Goal: Information Seeking & Learning: Learn about a topic

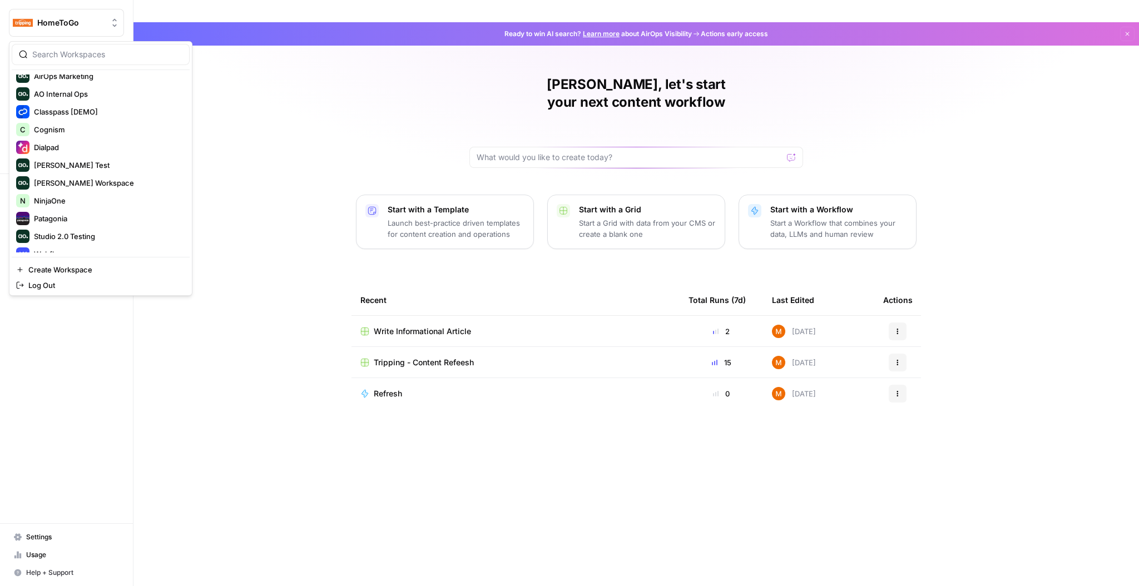
scroll to position [89, 0]
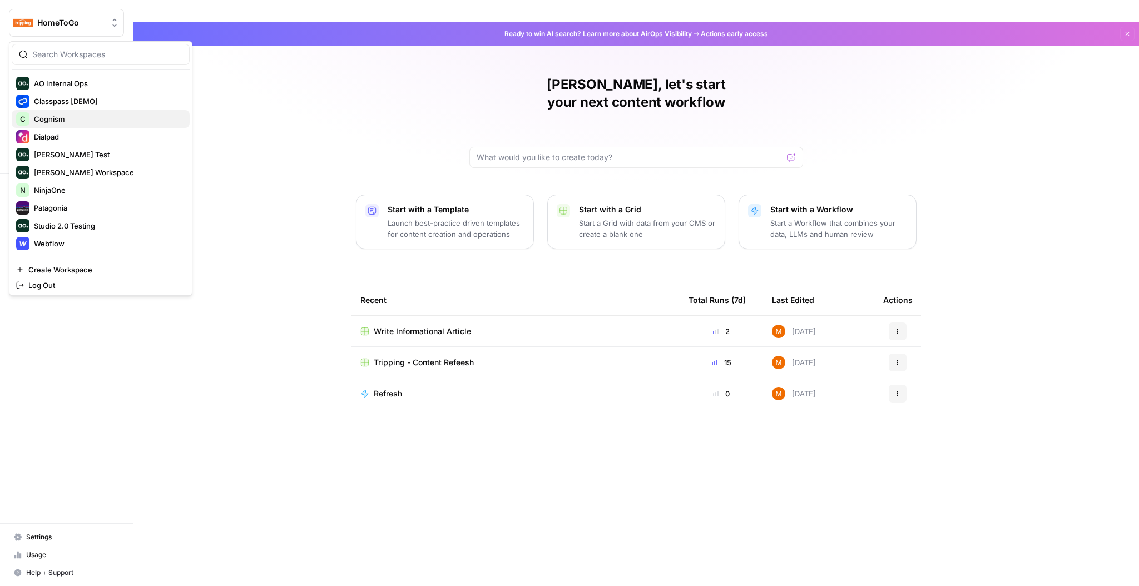
click at [97, 115] on span "Cognism" at bounding box center [107, 118] width 147 height 11
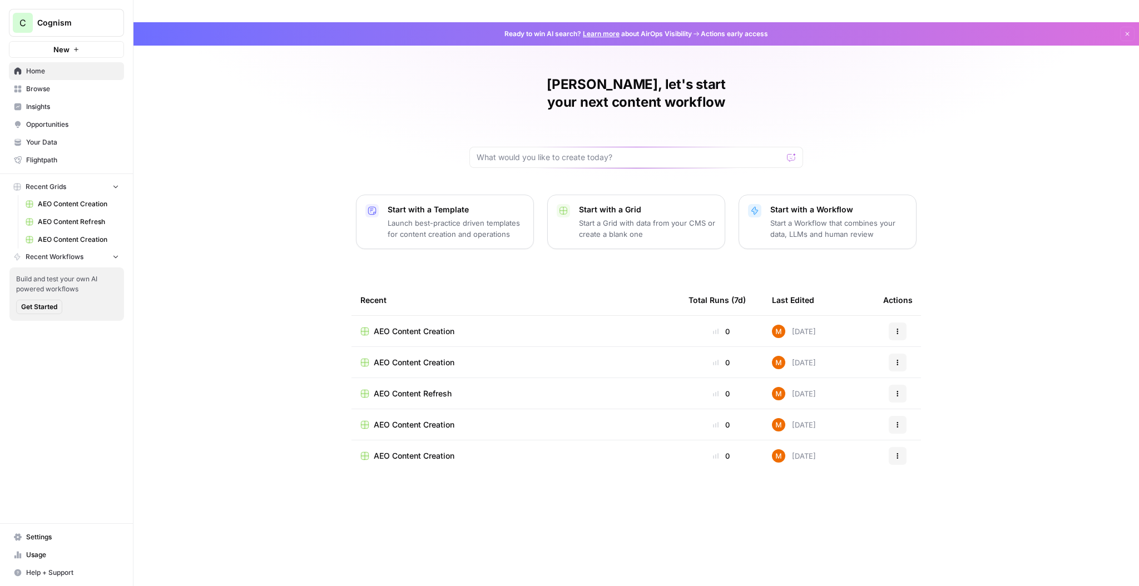
click at [49, 109] on span "Insights" at bounding box center [72, 107] width 93 height 10
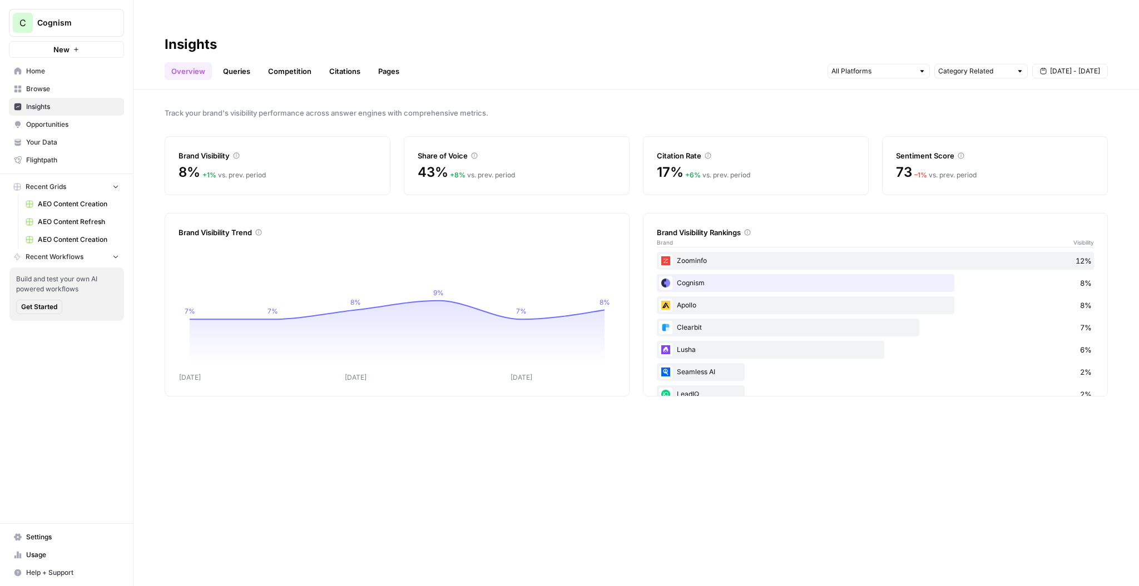
click at [386, 176] on div "Track your brand's visibility performance across answer engines with comprehens…" at bounding box center [635, 349] width 1005 height 519
click at [898, 66] on input "text" at bounding box center [872, 71] width 82 height 11
click at [993, 90] on div "Track your brand's visibility performance across answer engines with comprehens…" at bounding box center [635, 349] width 1005 height 519
click at [1059, 66] on span "[DATE] - [DATE]" at bounding box center [1075, 71] width 50 height 10
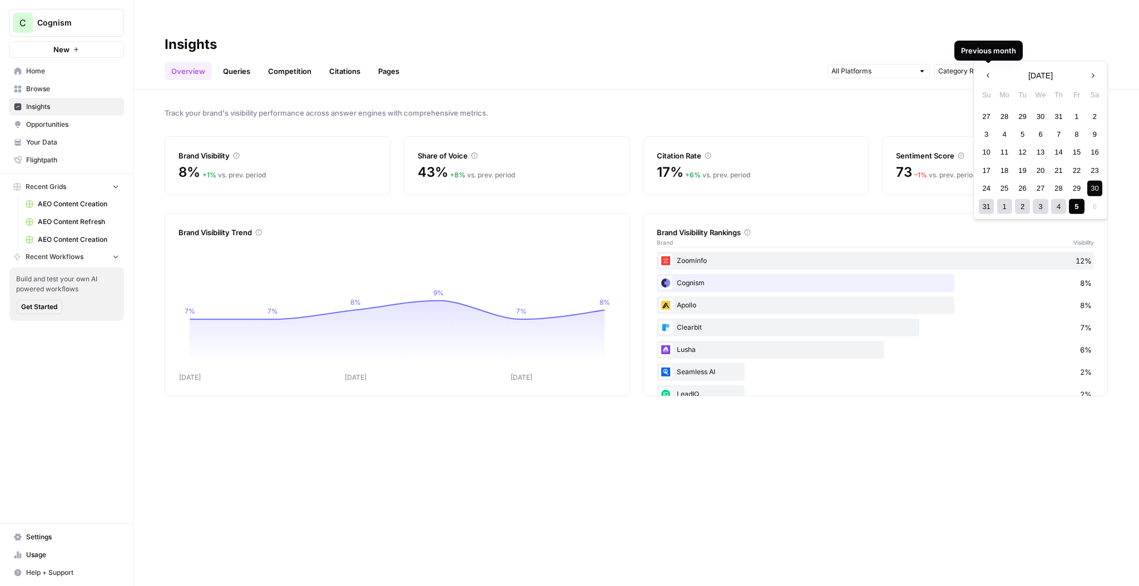
click at [917, 107] on span "Track your brand's visibility performance across answer engines with comprehens…" at bounding box center [636, 112] width 943 height 11
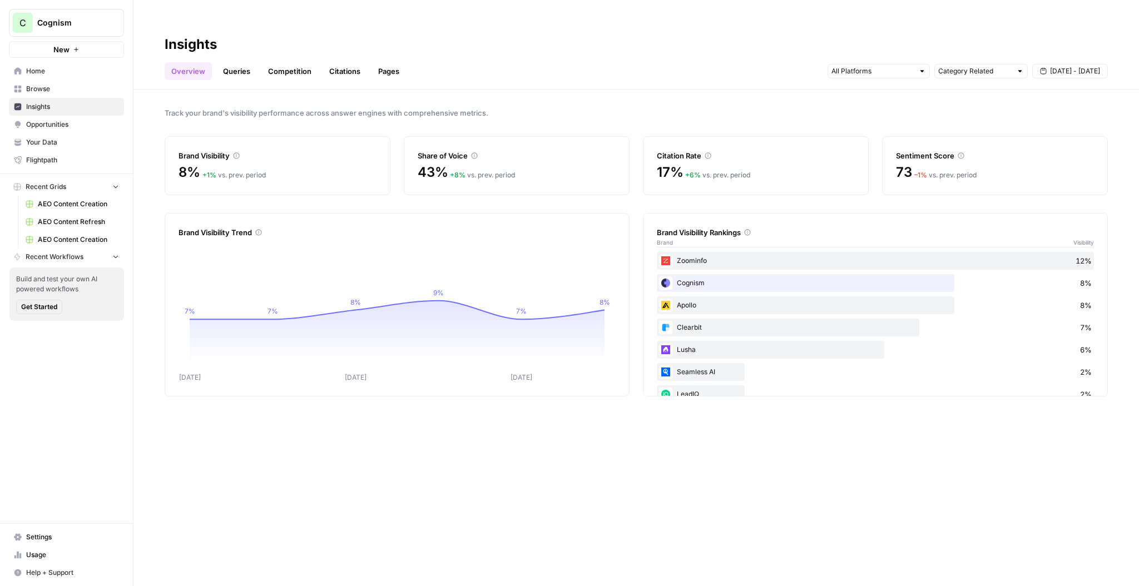
click at [240, 62] on link "Queries" at bounding box center [236, 71] width 41 height 18
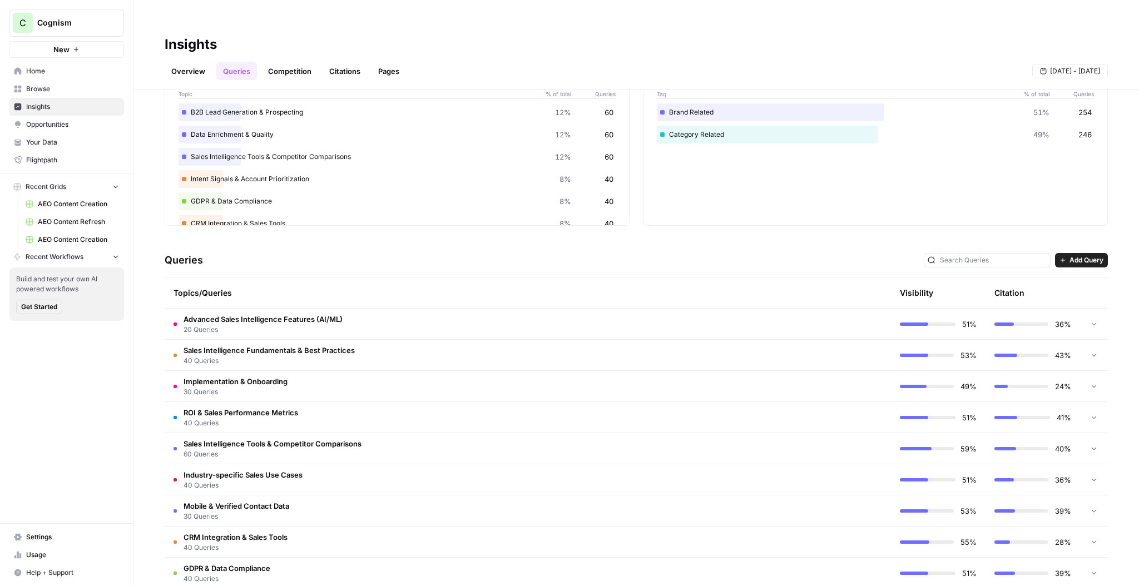
scroll to position [96, 0]
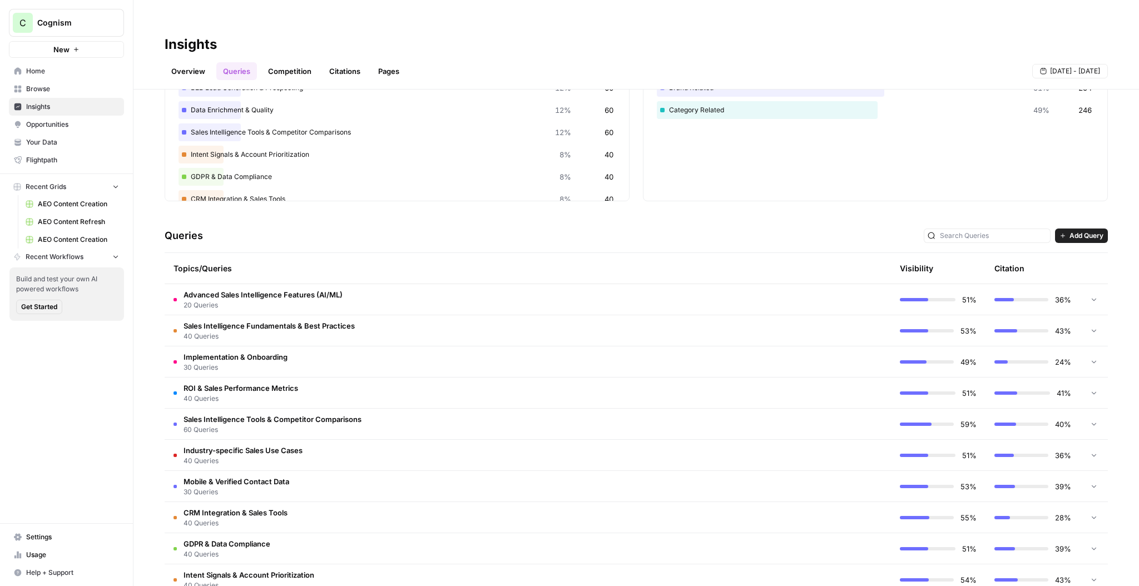
click at [386, 378] on td "ROI & Sales Performance Metrics 40 Queries" at bounding box center [481, 393] width 632 height 31
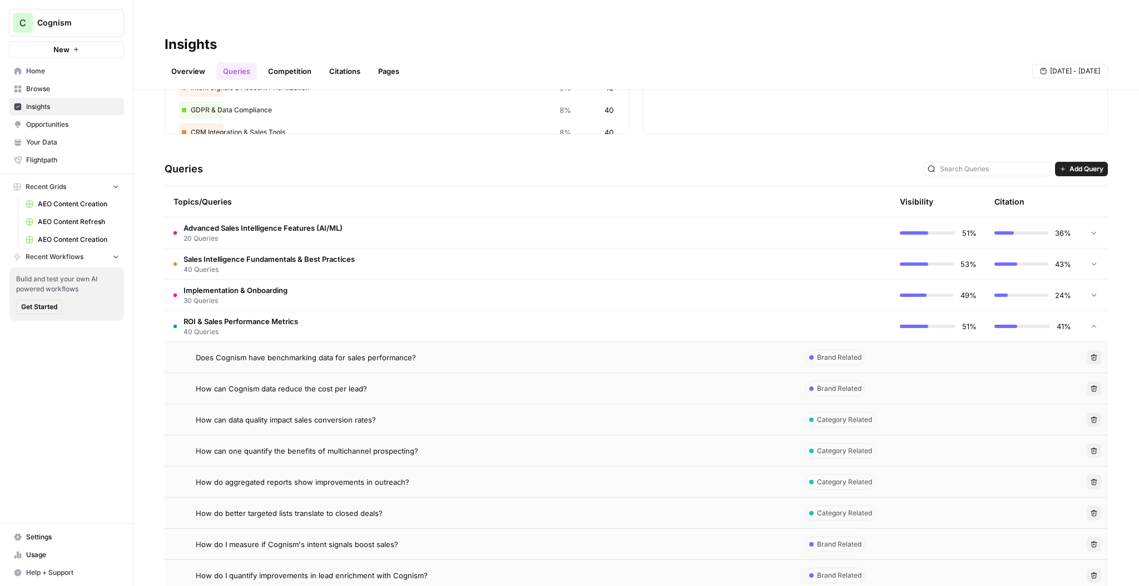
scroll to position [191, 0]
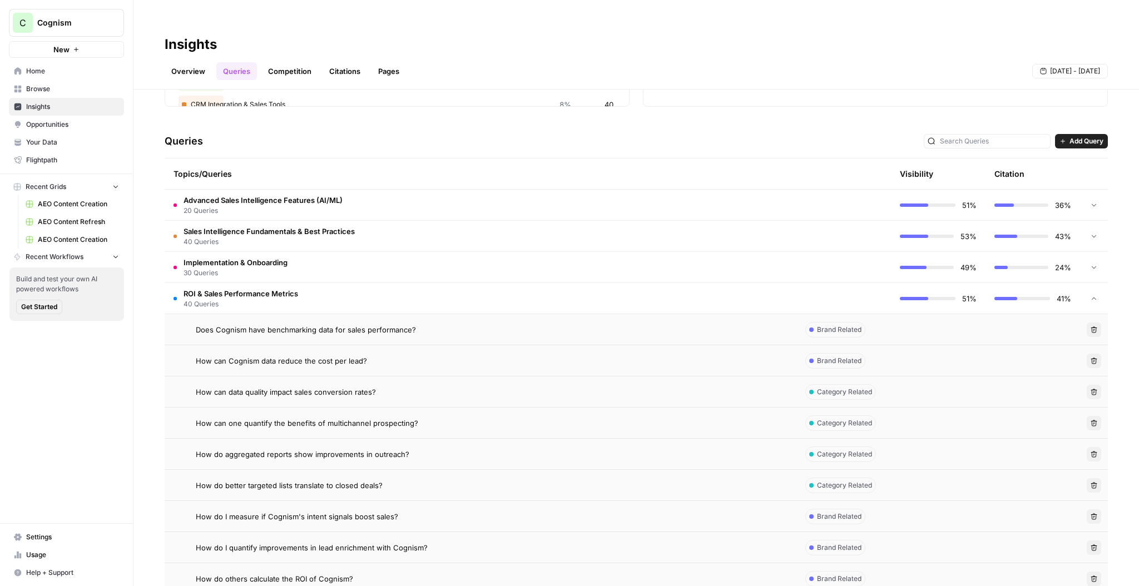
click at [237, 324] on span "Does Cognism have benchmarking data for sales performance?" at bounding box center [306, 329] width 220 height 11
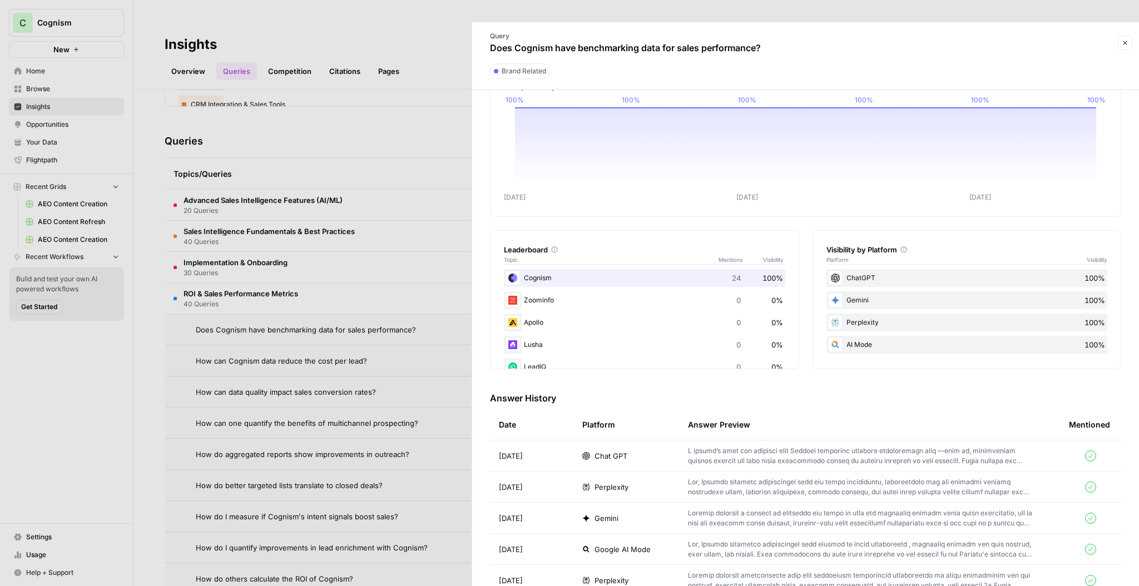
scroll to position [93, 0]
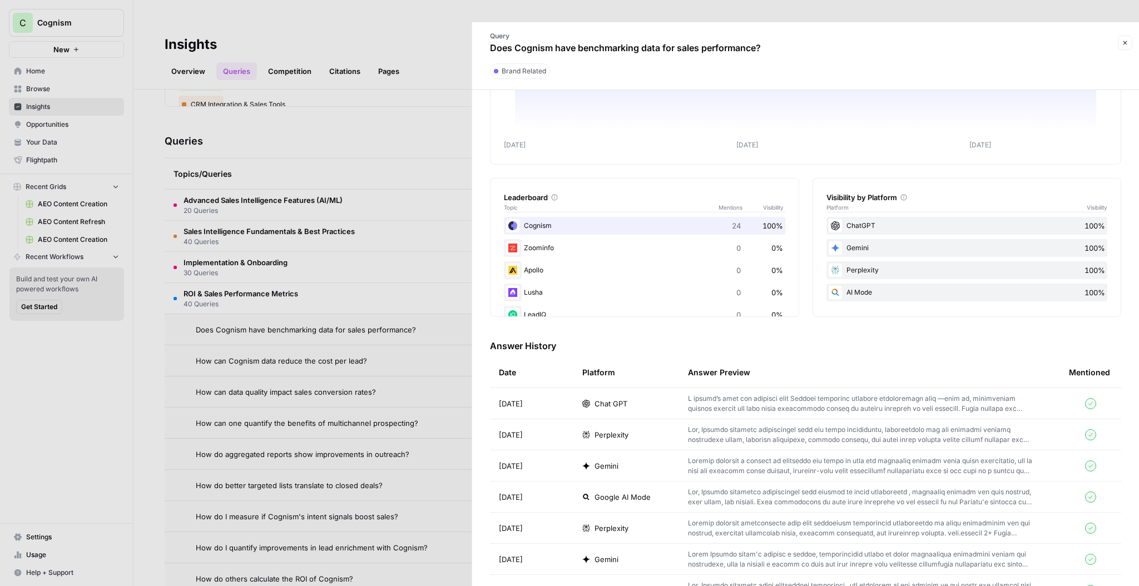
click at [698, 394] on p at bounding box center [860, 404] width 345 height 20
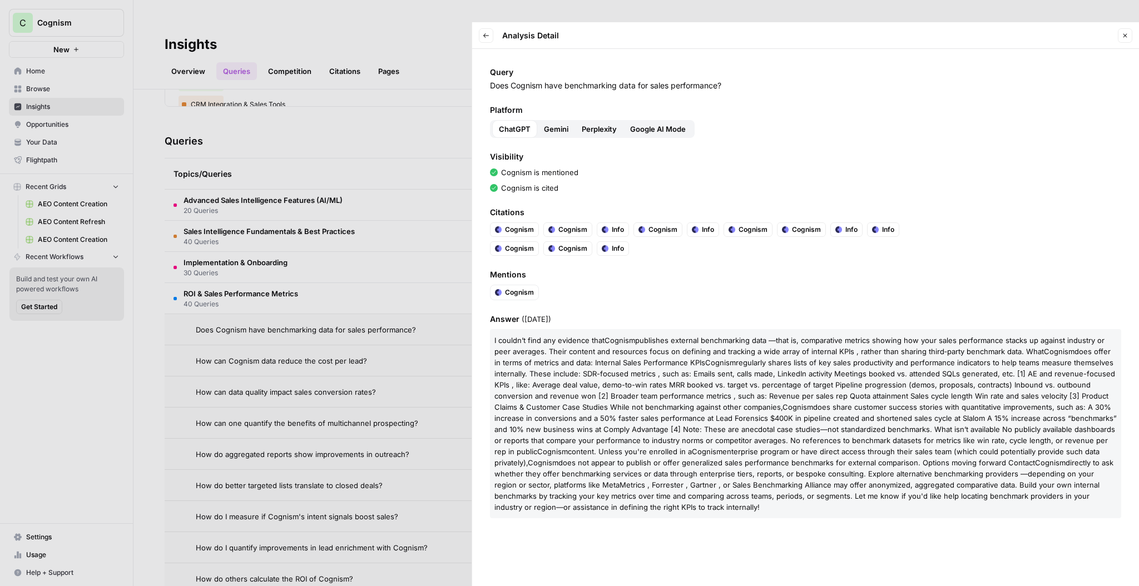
click at [554, 123] on span "Gemini" at bounding box center [556, 128] width 24 height 11
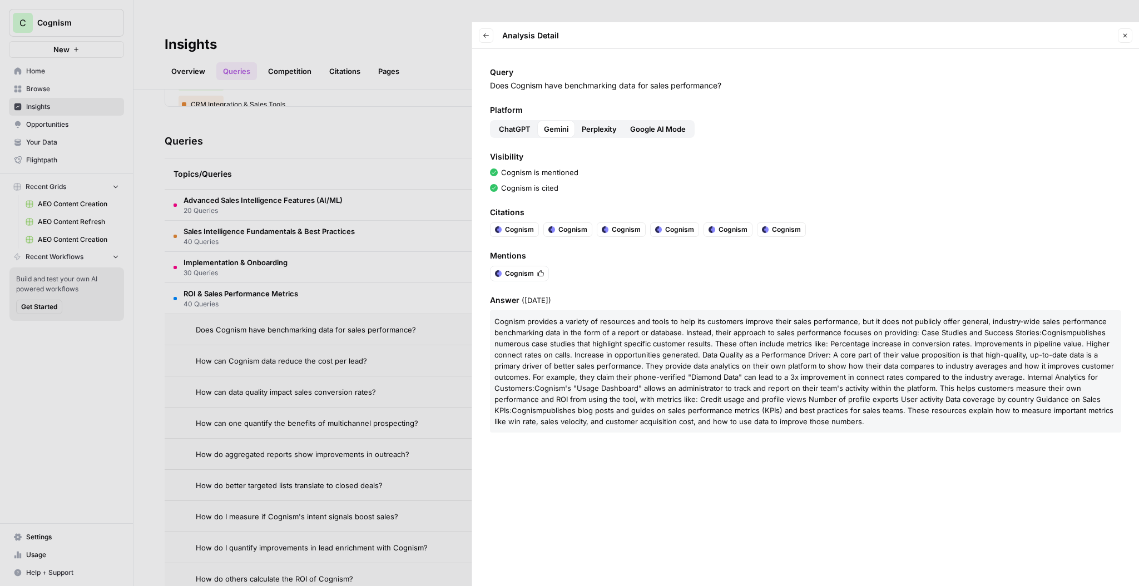
click at [599, 123] on span "Perplexity" at bounding box center [599, 128] width 35 height 11
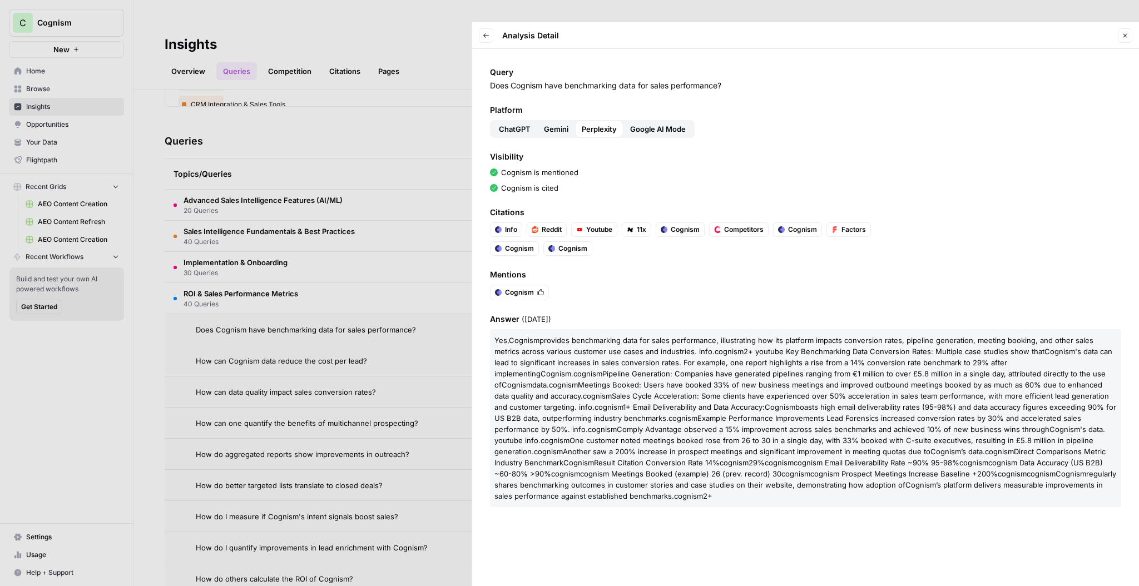
click at [654, 123] on span "Google AI Mode" at bounding box center [658, 128] width 56 height 11
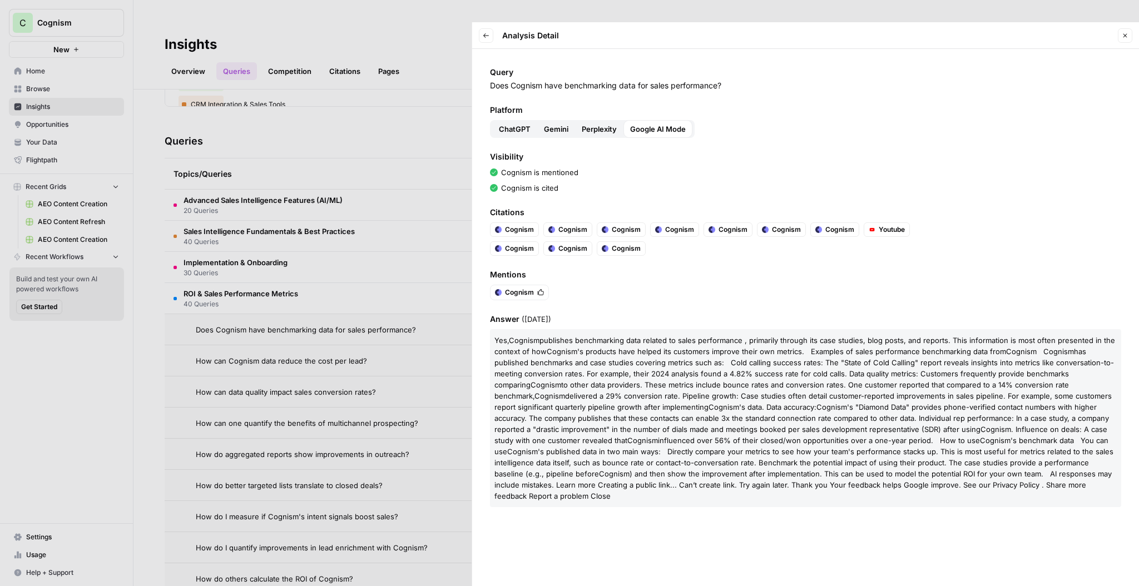
click at [450, 186] on div at bounding box center [569, 293] width 1139 height 586
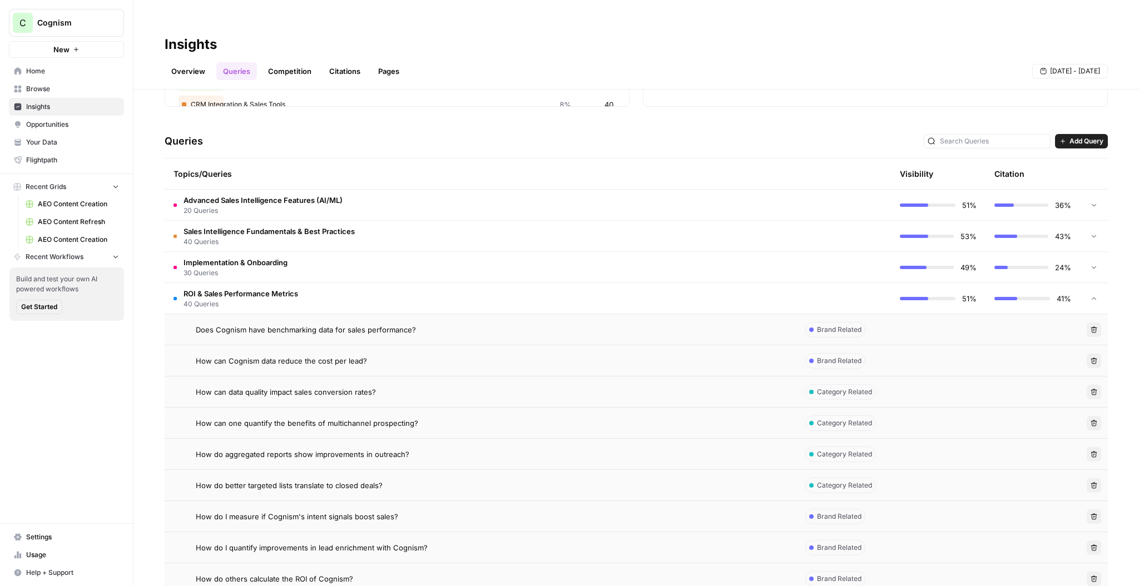
click at [655, 378] on td "How can data quality impact sales conversion rates?" at bounding box center [481, 391] width 632 height 31
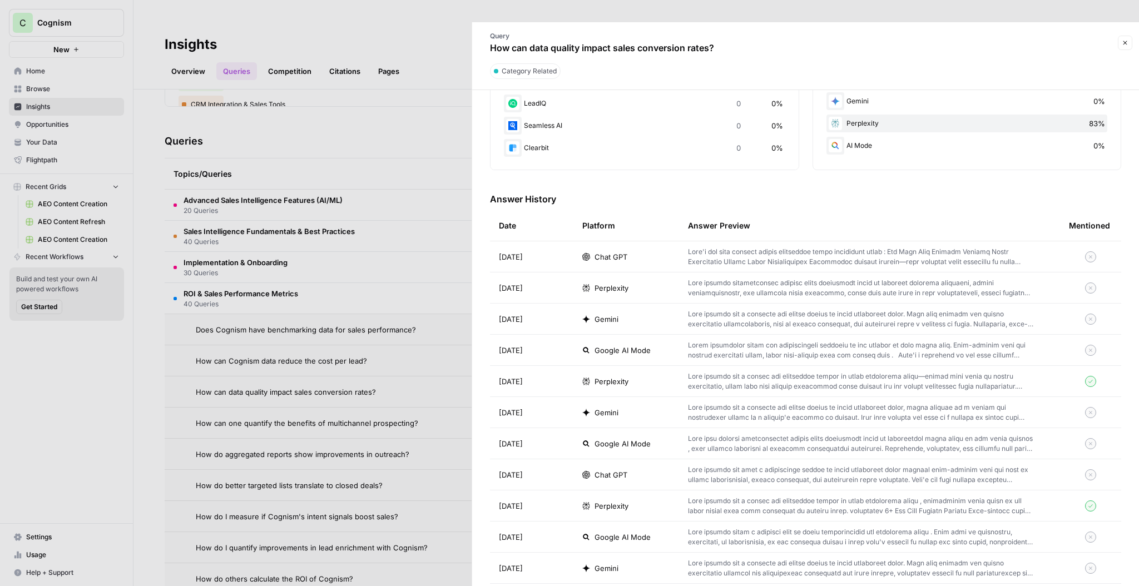
scroll to position [259, 0]
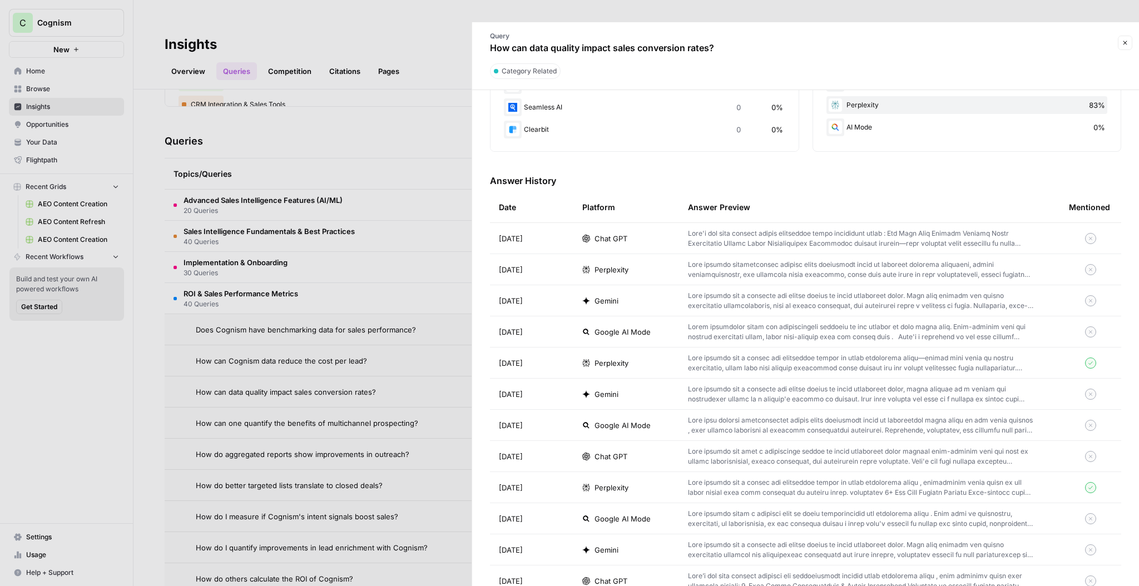
click at [1128, 36] on button "Close" at bounding box center [1125, 43] width 14 height 14
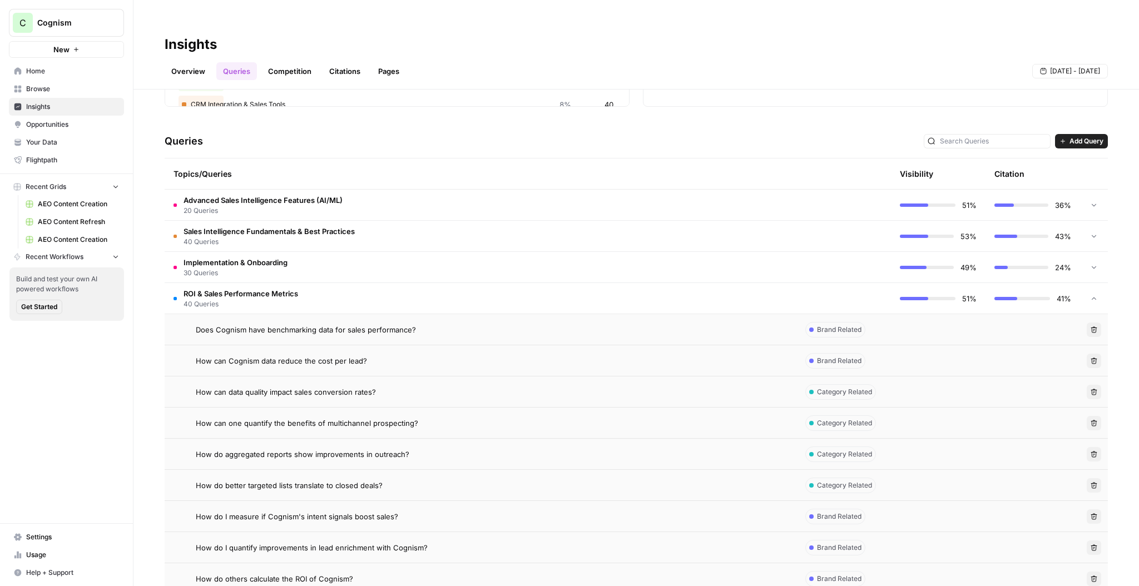
click at [965, 314] on td at bounding box center [938, 329] width 95 height 31
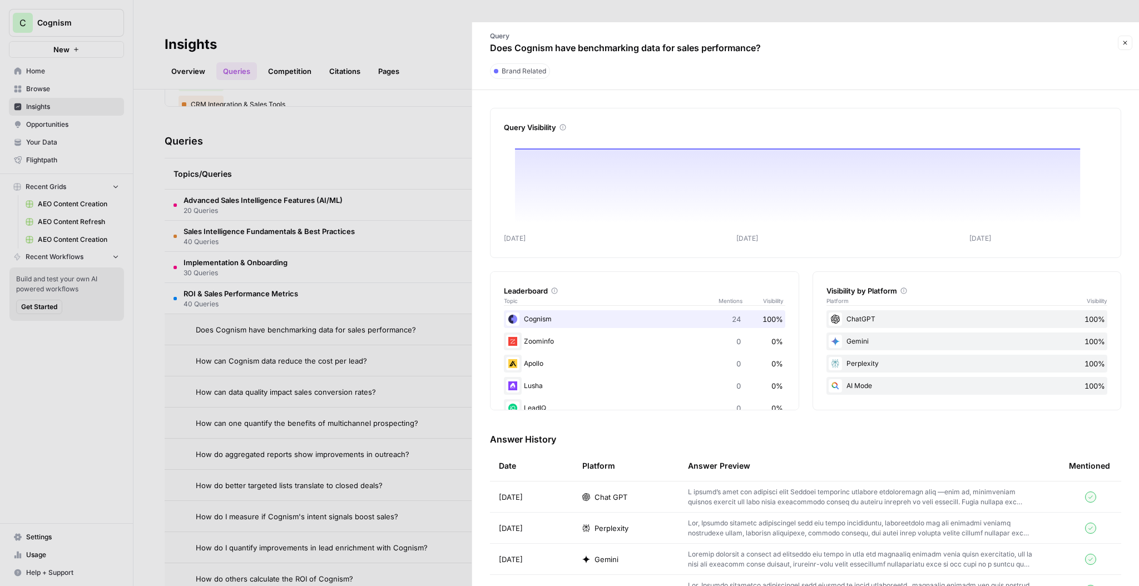
click at [1124, 36] on button "Close" at bounding box center [1125, 43] width 14 height 14
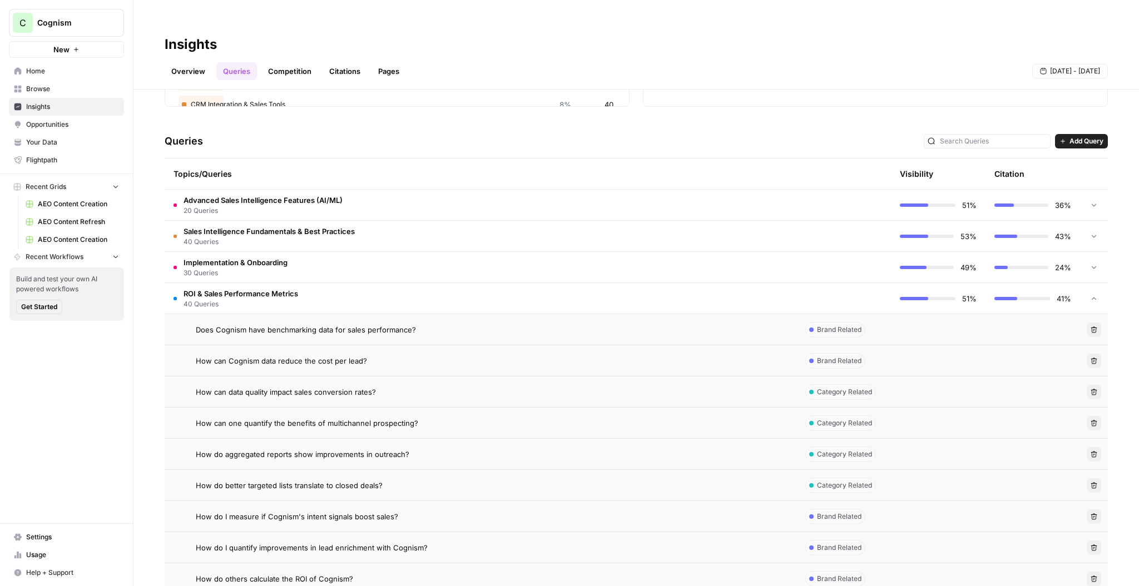
click at [1089, 134] on button "Add Query" at bounding box center [1081, 141] width 53 height 14
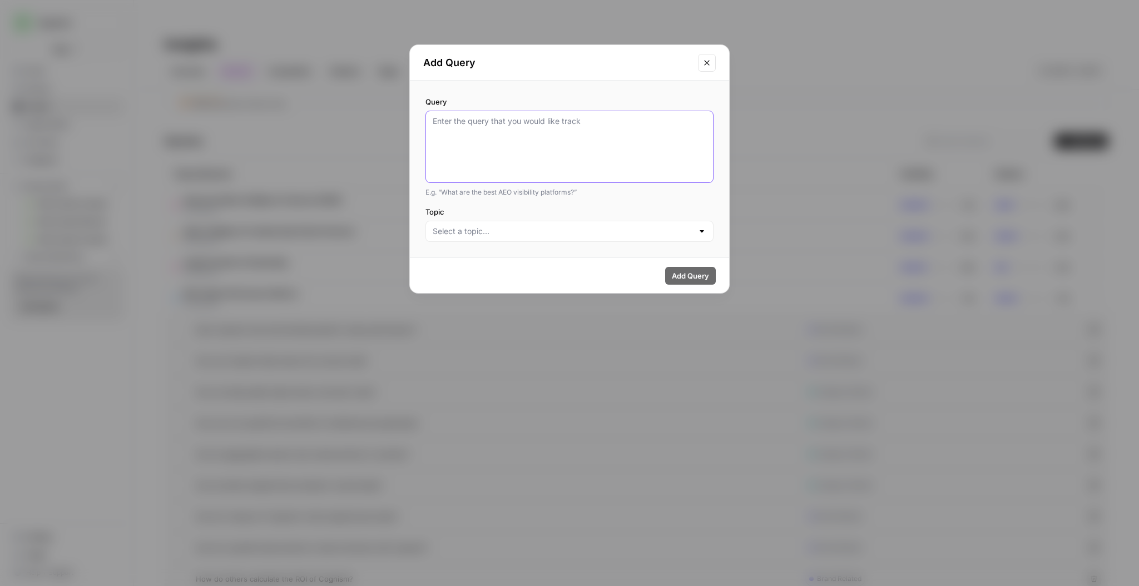
click at [599, 154] on textarea "Query" at bounding box center [570, 147] width 274 height 62
click at [567, 234] on input "Topic" at bounding box center [563, 231] width 260 height 11
click at [713, 59] on button "Close modal" at bounding box center [707, 63] width 18 height 18
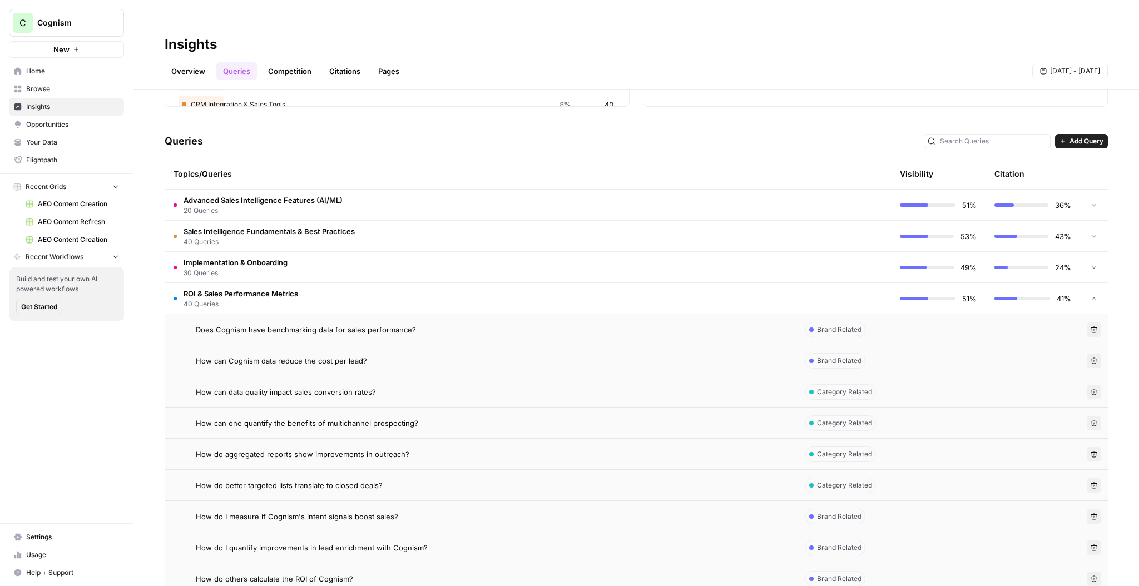
scroll to position [160, 0]
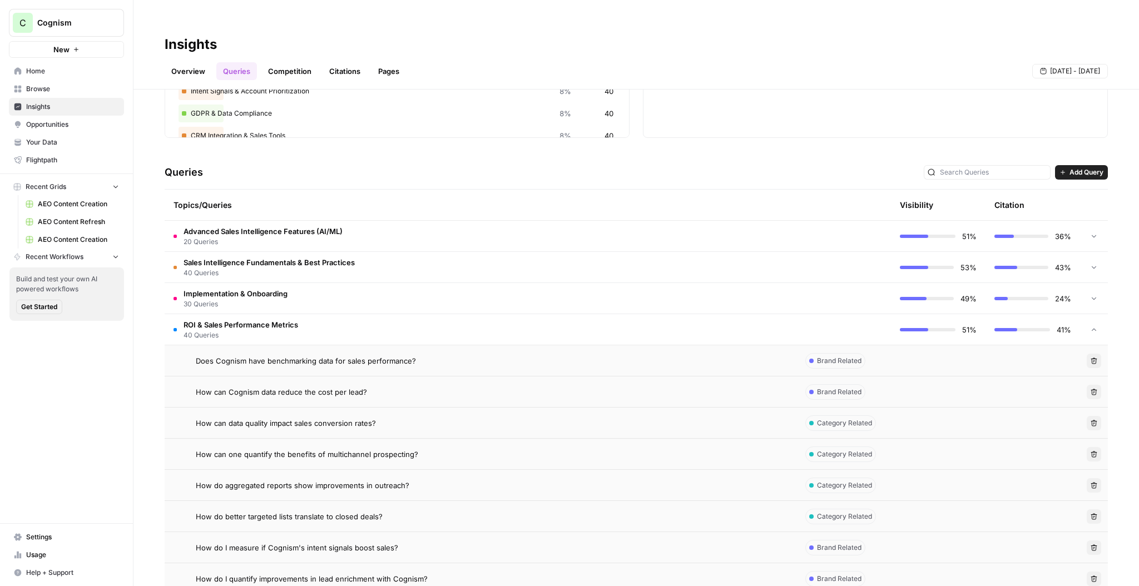
click at [304, 314] on td "ROI & Sales Performance Metrics 40 Queries" at bounding box center [481, 329] width 632 height 31
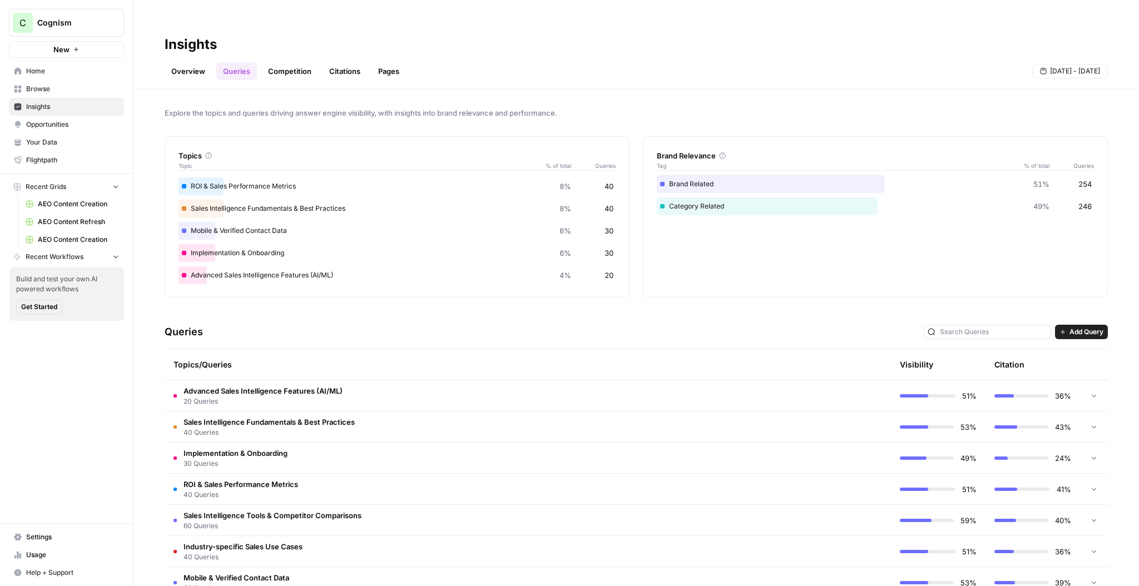
scroll to position [0, 0]
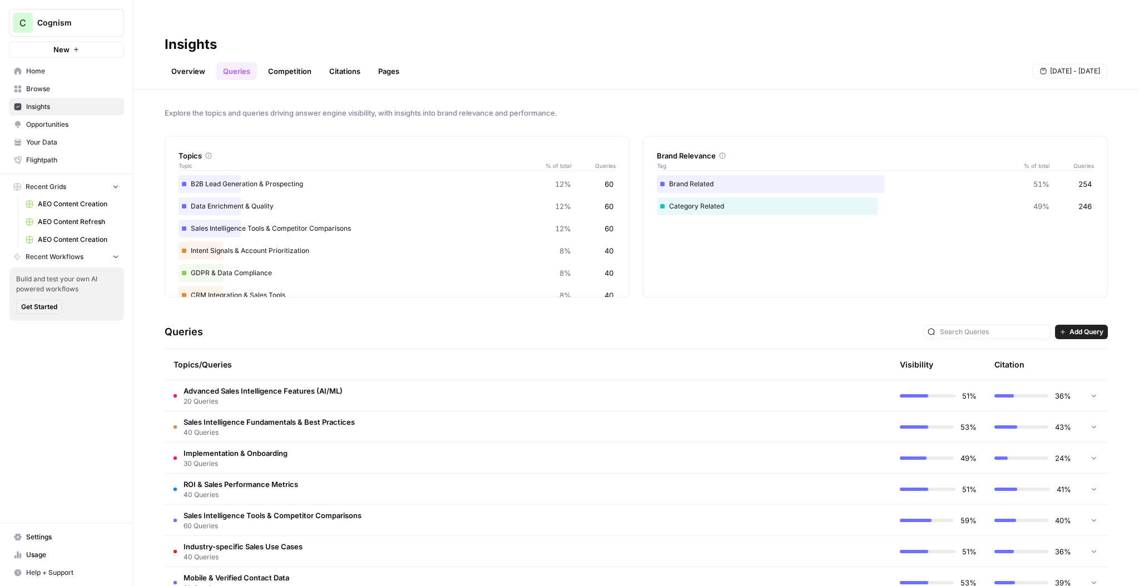
click at [288, 62] on link "Competition" at bounding box center [289, 71] width 57 height 18
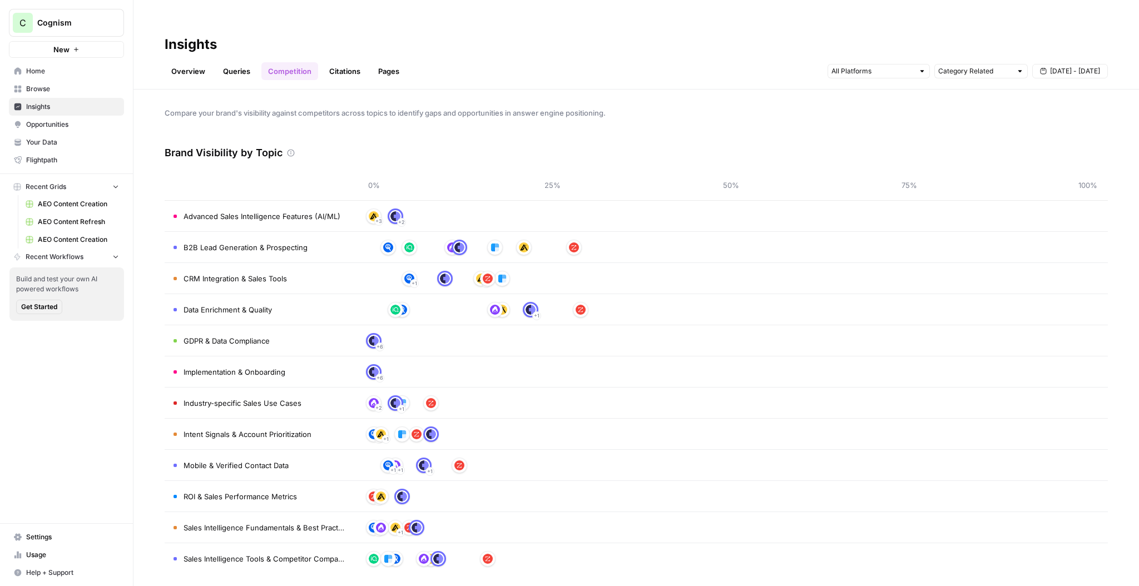
click at [339, 62] on link "Citations" at bounding box center [345, 71] width 44 height 18
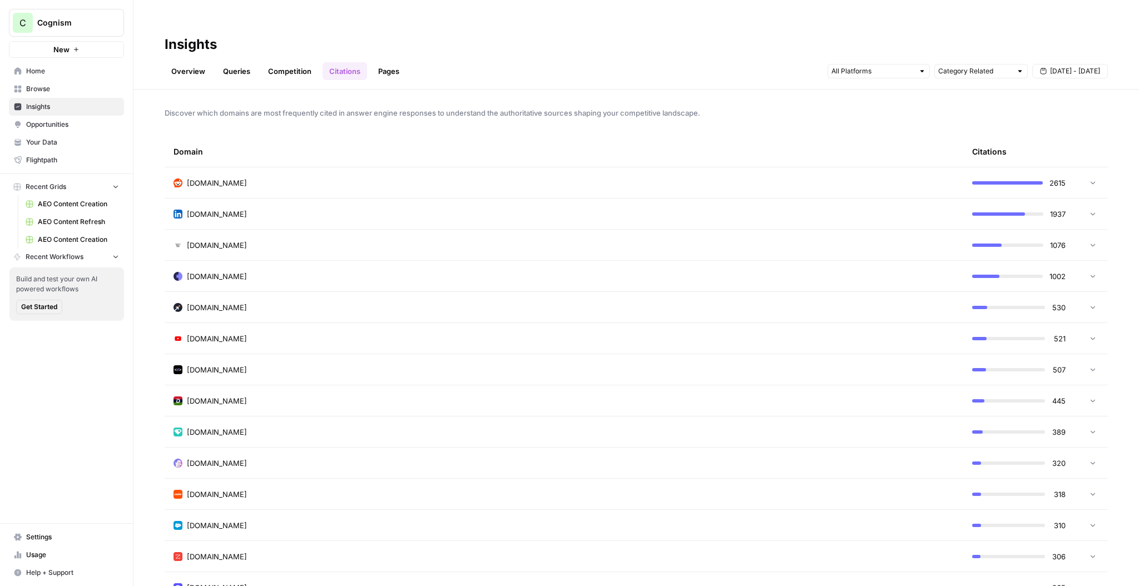
click at [1093, 178] on icon at bounding box center [1093, 182] width 8 height 8
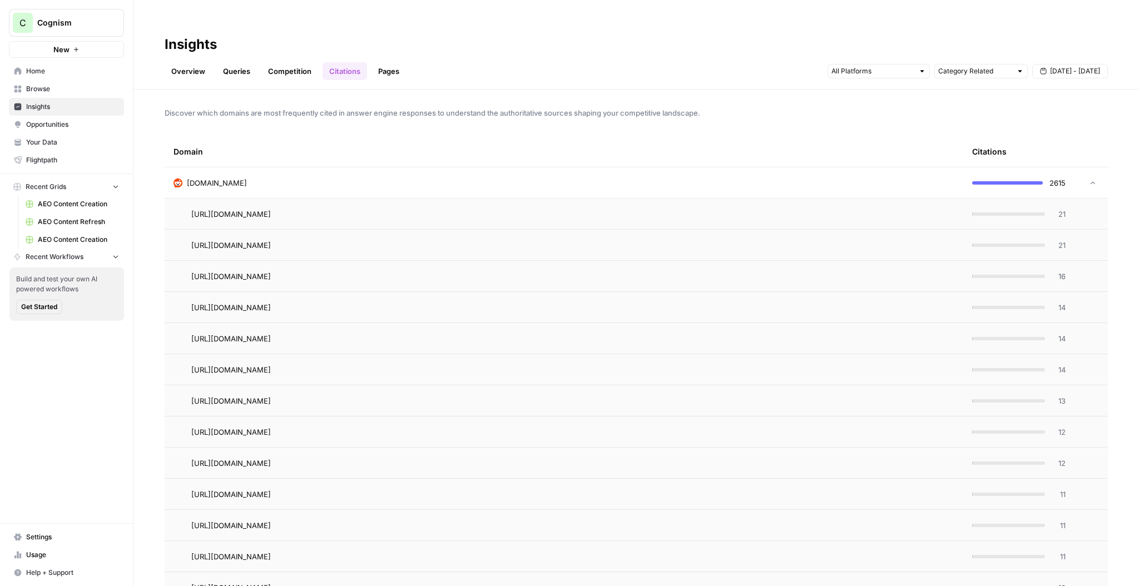
click at [1092, 179] on icon at bounding box center [1093, 183] width 8 height 8
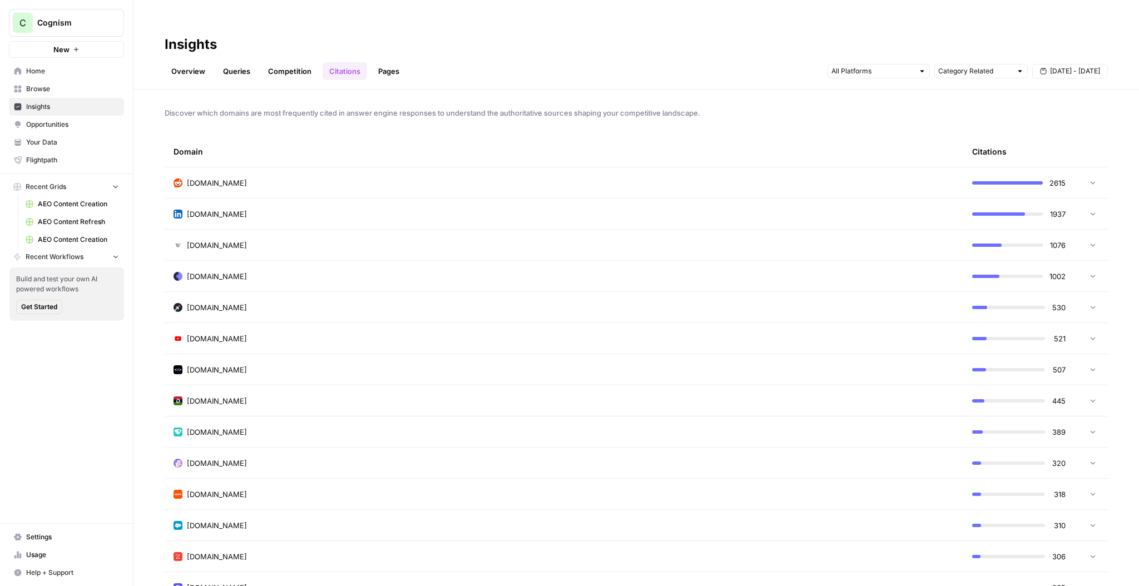
click at [1091, 210] on icon at bounding box center [1093, 214] width 8 height 8
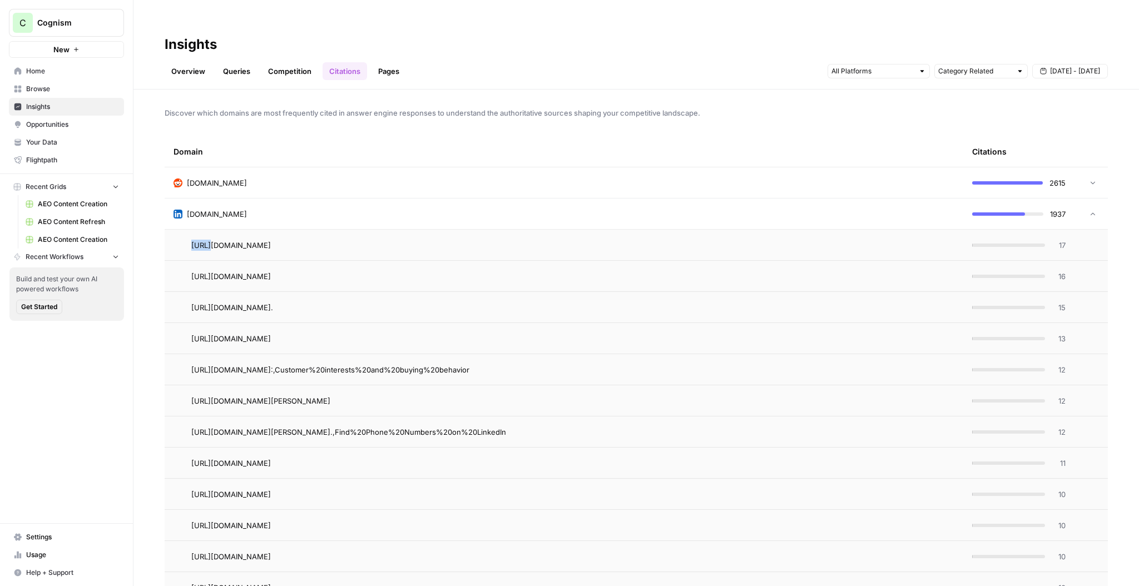
click at [1091, 210] on icon at bounding box center [1093, 214] width 8 height 8
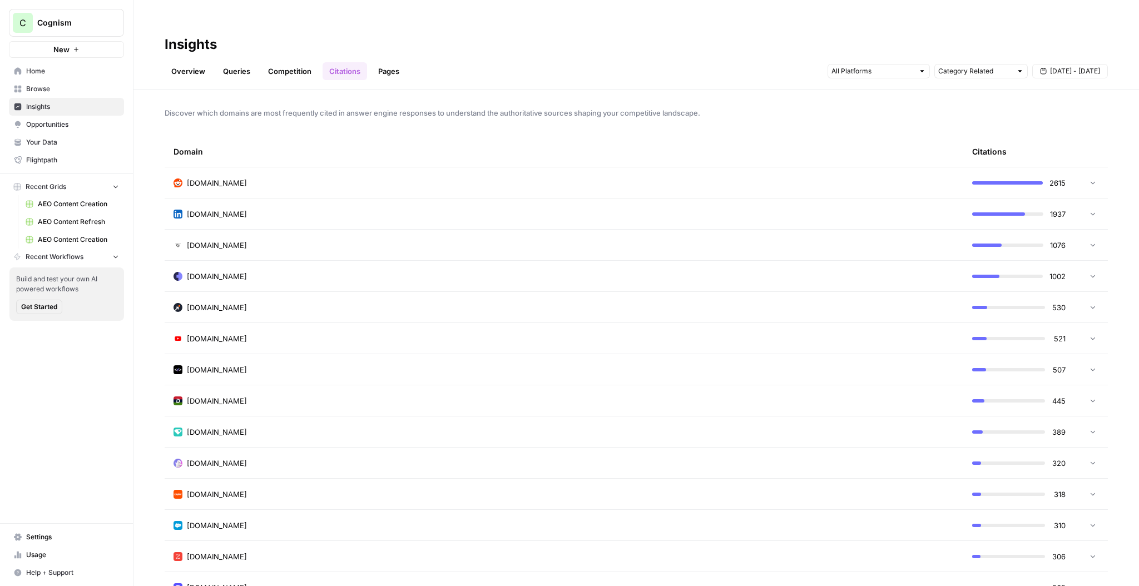
click at [389, 62] on link "Pages" at bounding box center [388, 71] width 34 height 18
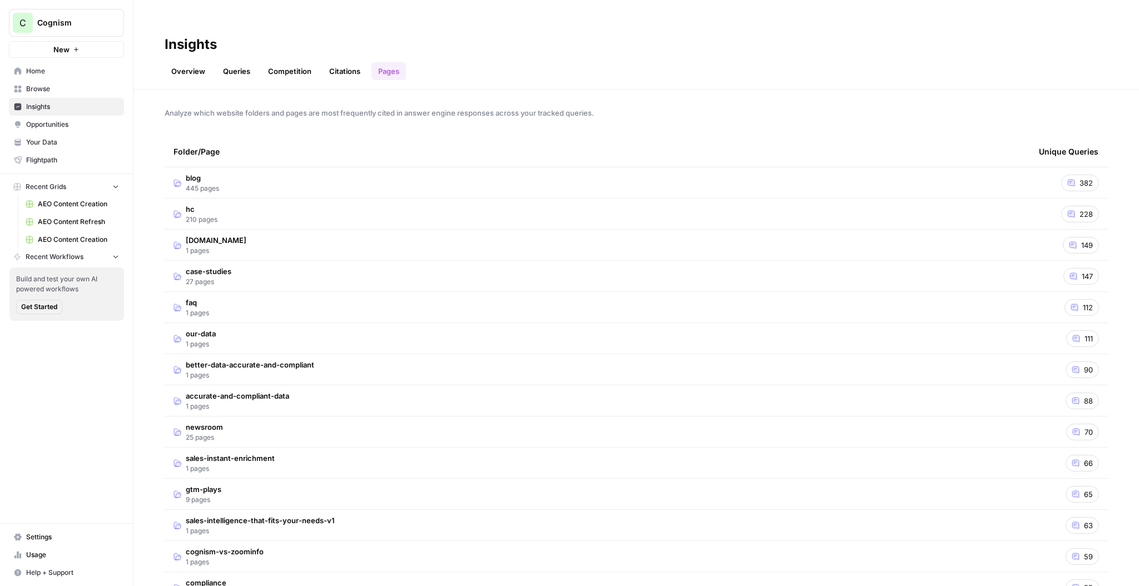
click at [543, 167] on td "blog 445 pages" at bounding box center [597, 182] width 865 height 31
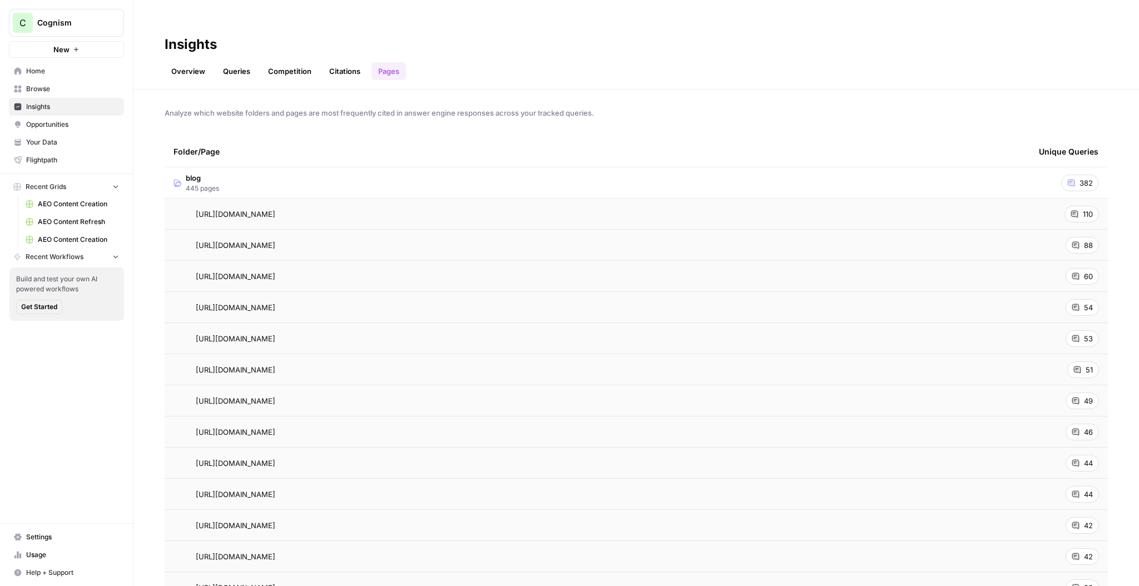
click at [542, 167] on td "blog 445 pages" at bounding box center [597, 182] width 865 height 31
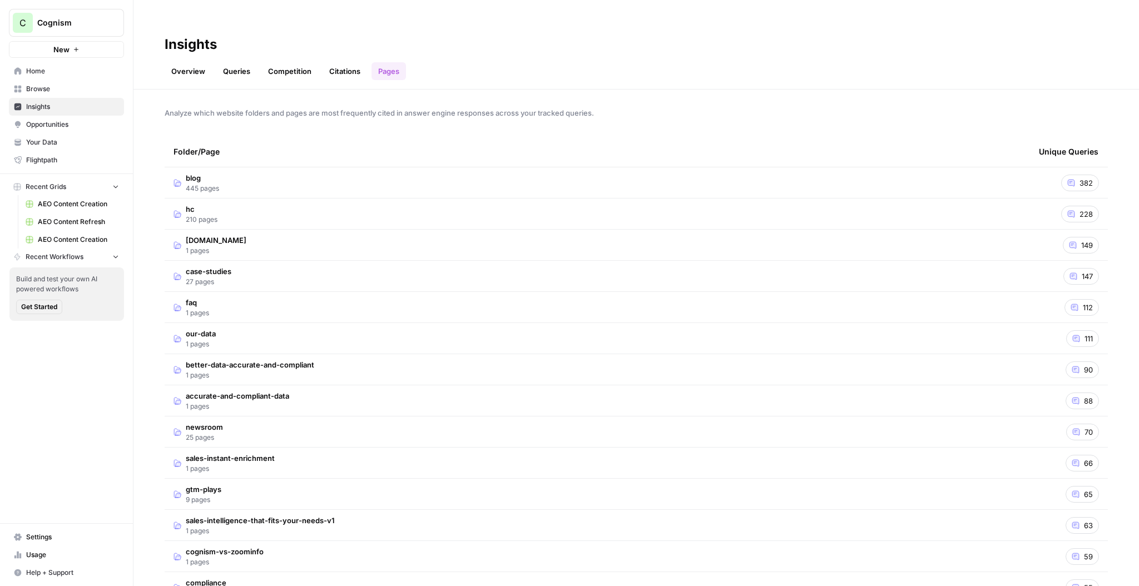
click at [255, 167] on td "blog 445 pages" at bounding box center [597, 182] width 865 height 31
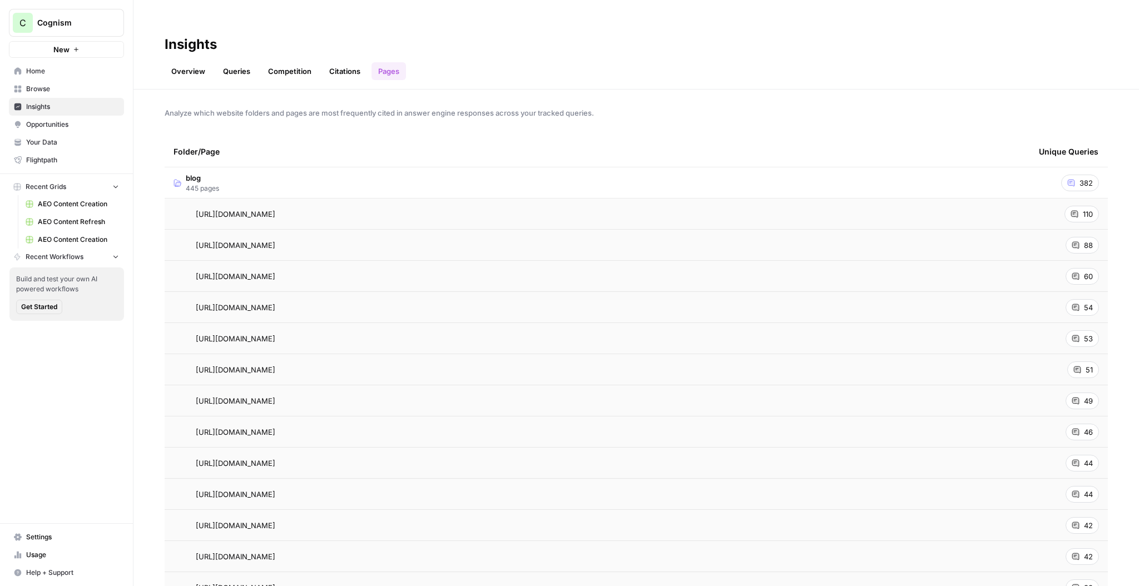
click at [70, 122] on span "Opportunities" at bounding box center [72, 125] width 93 height 10
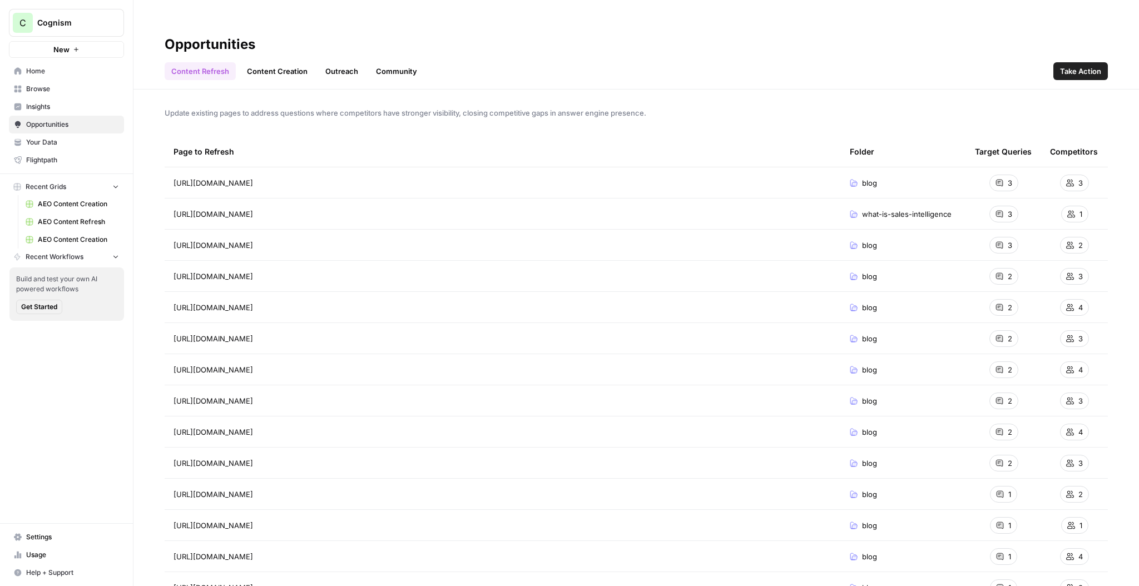
click at [289, 62] on link "Content Creation" at bounding box center [277, 71] width 74 height 18
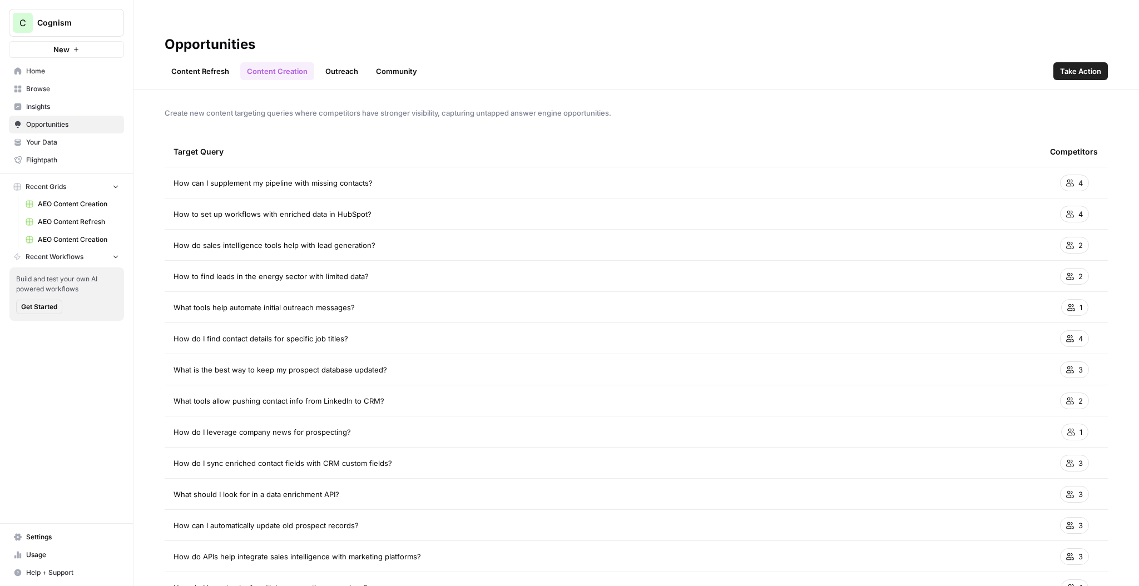
click at [332, 62] on link "Outreach" at bounding box center [342, 71] width 46 height 18
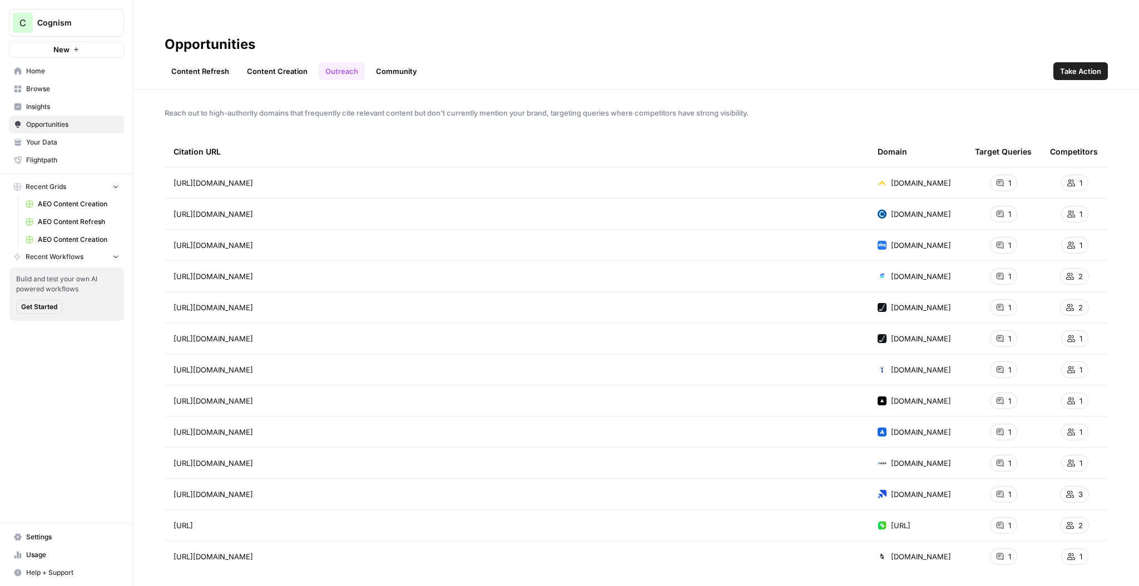
click at [398, 62] on link "Community" at bounding box center [396, 71] width 54 height 18
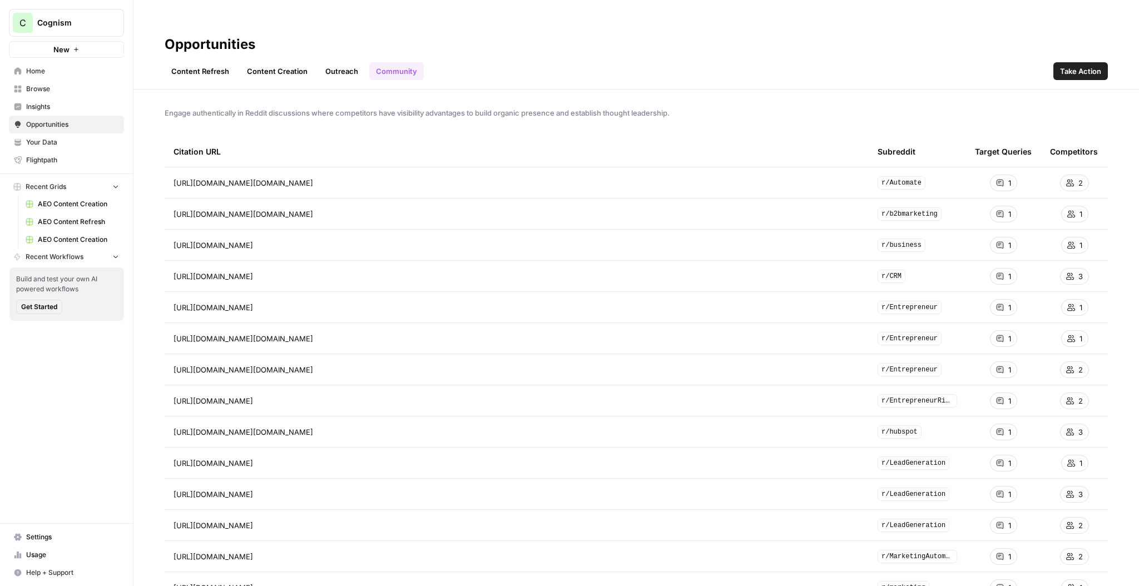
click at [211, 62] on link "Content Refresh" at bounding box center [200, 71] width 71 height 18
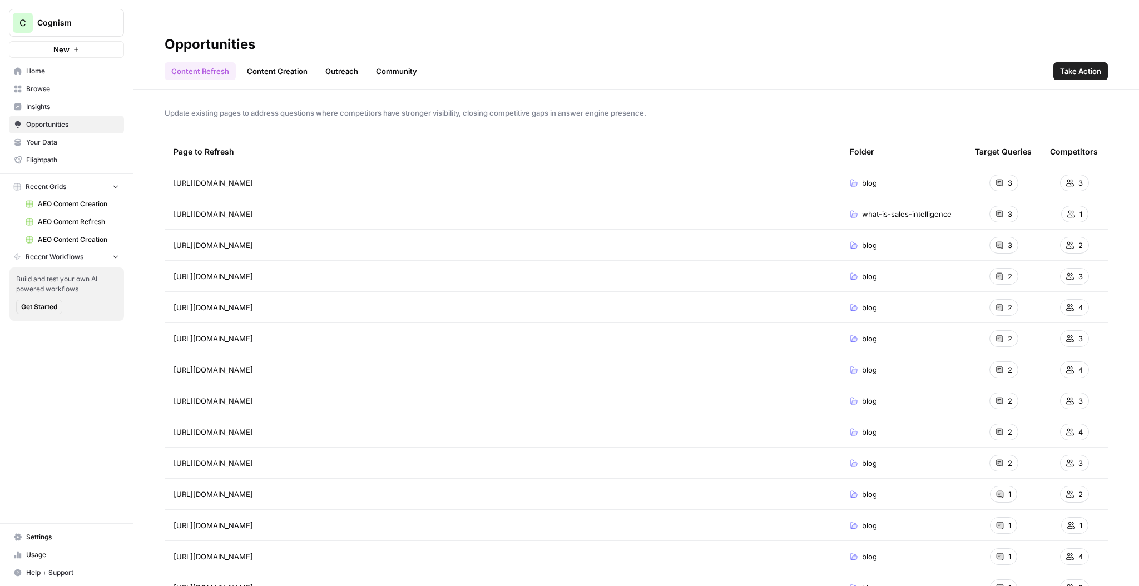
click at [1082, 66] on span "Take Action" at bounding box center [1080, 71] width 41 height 11
click at [58, 105] on span "Insights" at bounding box center [72, 107] width 93 height 10
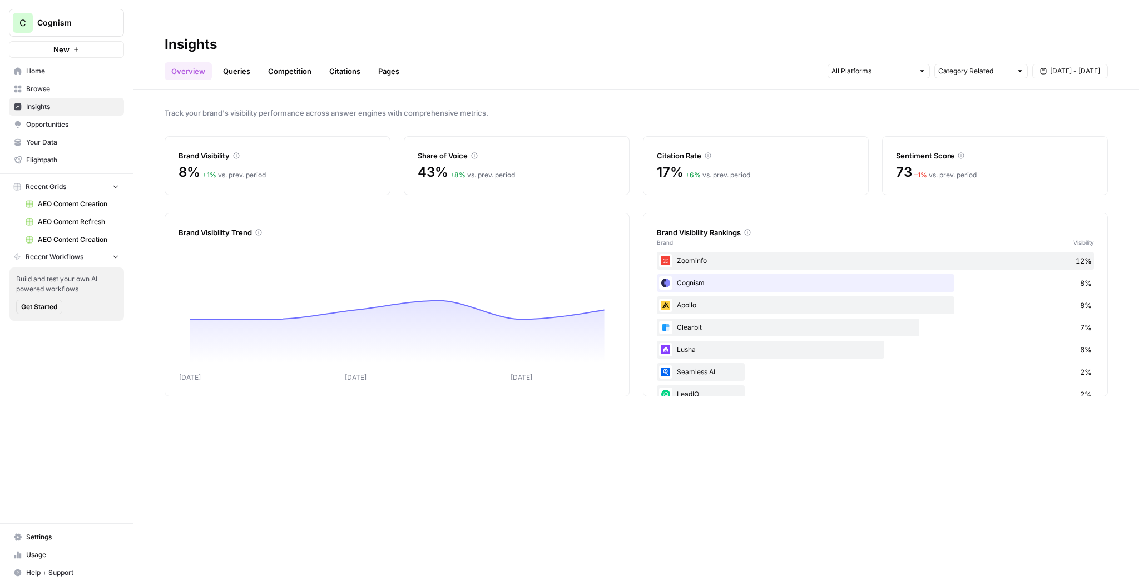
click at [254, 62] on link "Queries" at bounding box center [236, 71] width 41 height 18
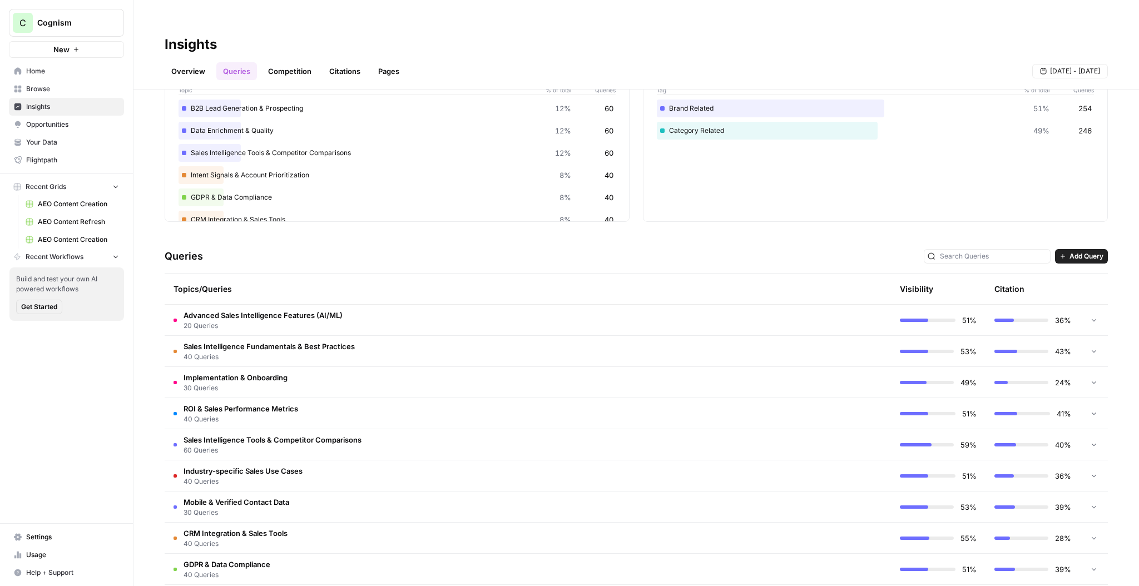
scroll to position [77, 0]
click at [672, 303] on td "Advanced Sales Intelligence Features (AI/ML) 20 Queries" at bounding box center [481, 318] width 632 height 31
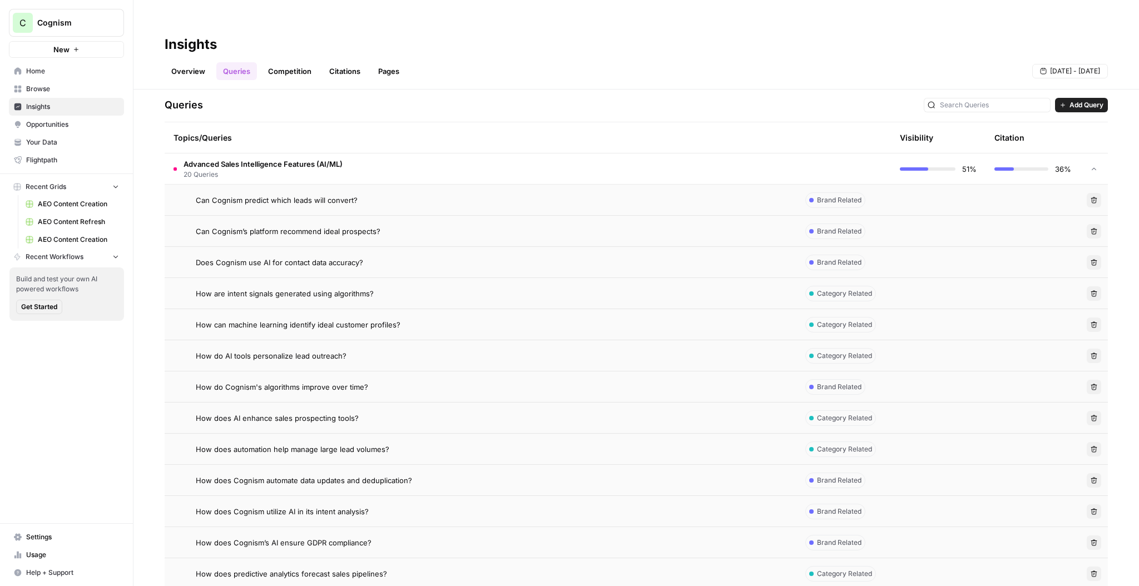
scroll to position [229, 0]
click at [568, 192] on div "Can Cognism predict which leads will convert?" at bounding box center [492, 197] width 592 height 11
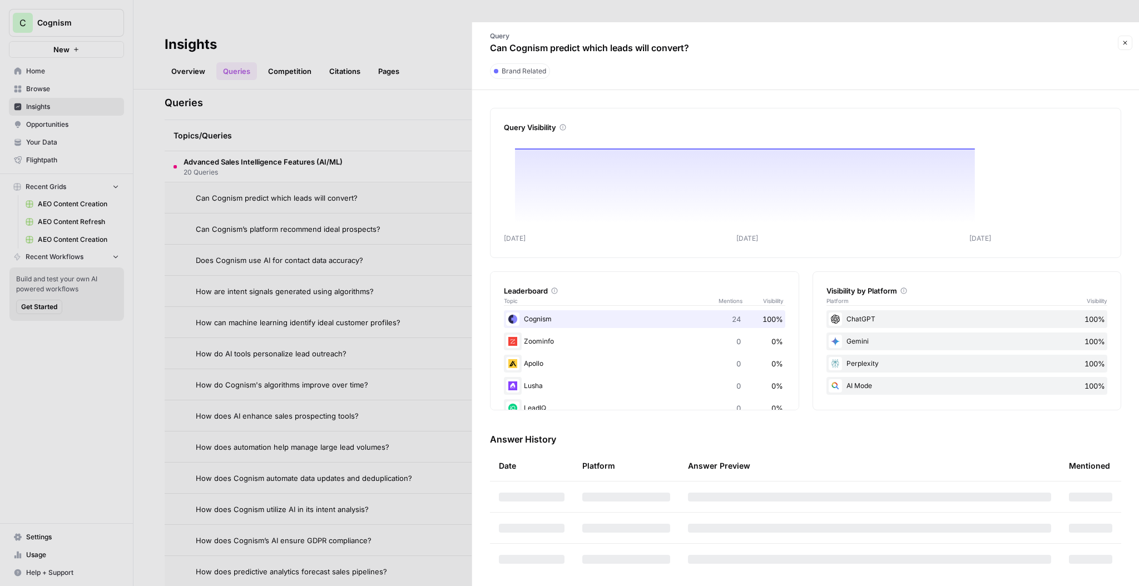
click at [430, 231] on div at bounding box center [569, 293] width 1139 height 586
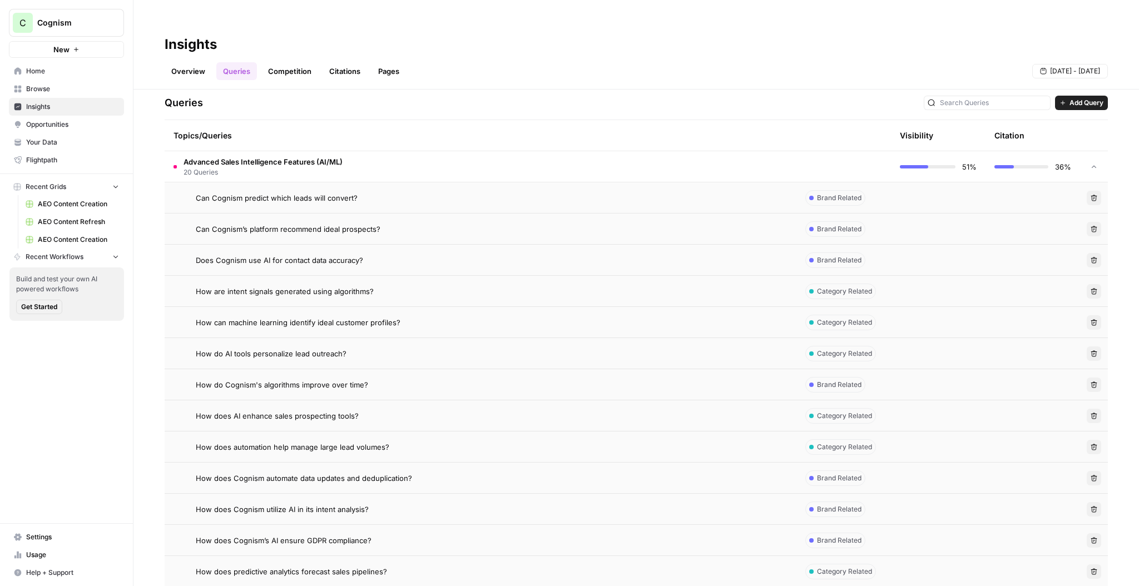
click at [795, 151] on td "Advanced Sales Intelligence Features (AI/ML) 20 Queries" at bounding box center [481, 166] width 632 height 31
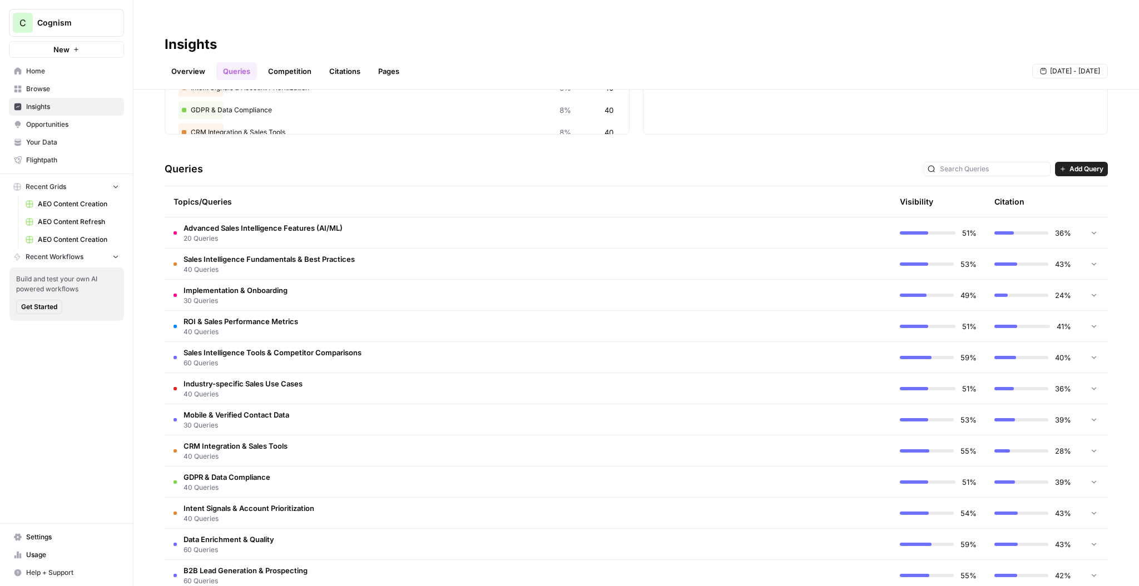
click at [798, 252] on td at bounding box center [843, 264] width 95 height 31
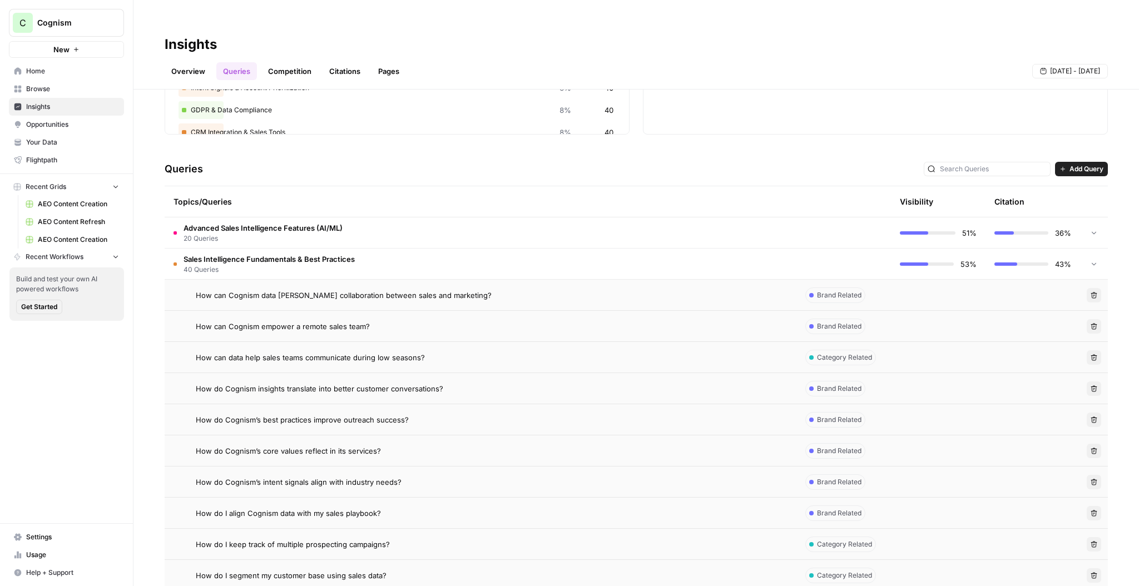
scroll to position [229, 0]
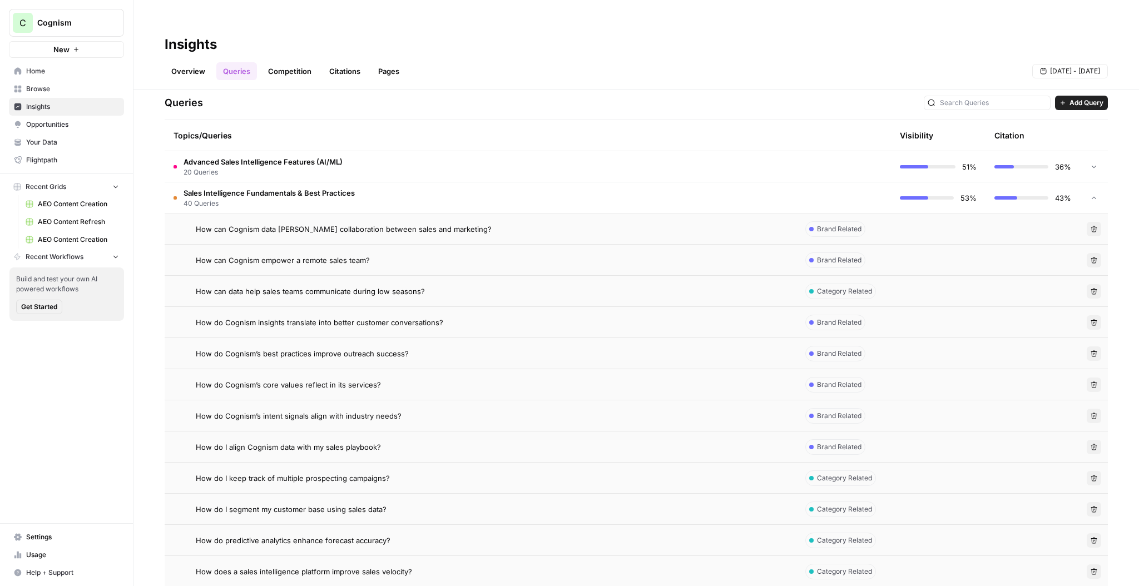
click at [725, 224] on div "How can Cognism data [PERSON_NAME] collaboration between sales and marketing?" at bounding box center [492, 229] width 592 height 11
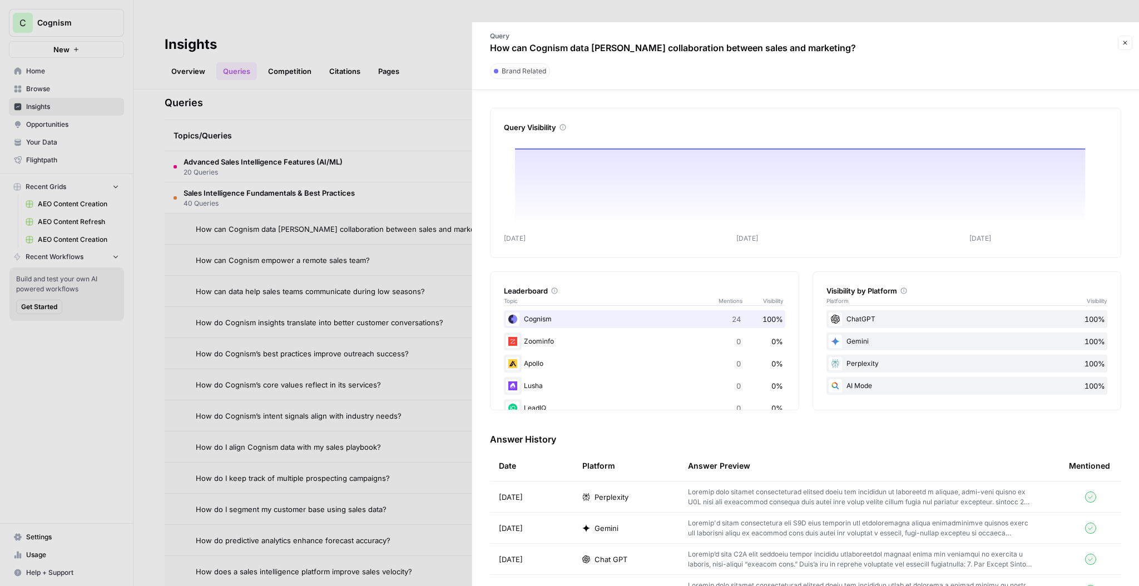
click at [419, 181] on div at bounding box center [569, 293] width 1139 height 586
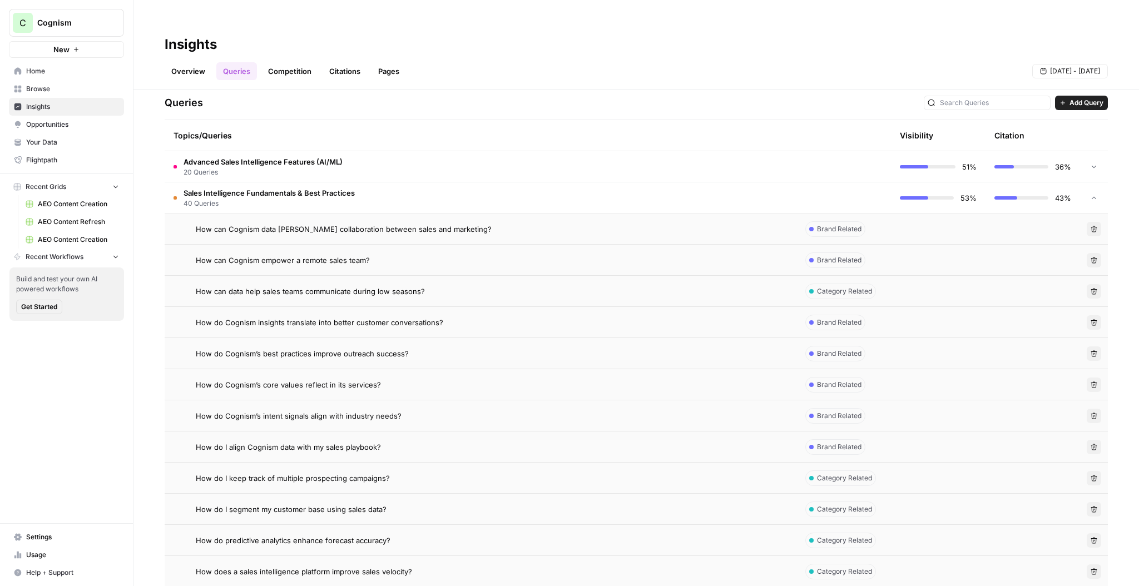
click at [479, 182] on td "Sales Intelligence Fundamentals & Best Practices 40 Queries" at bounding box center [481, 197] width 632 height 31
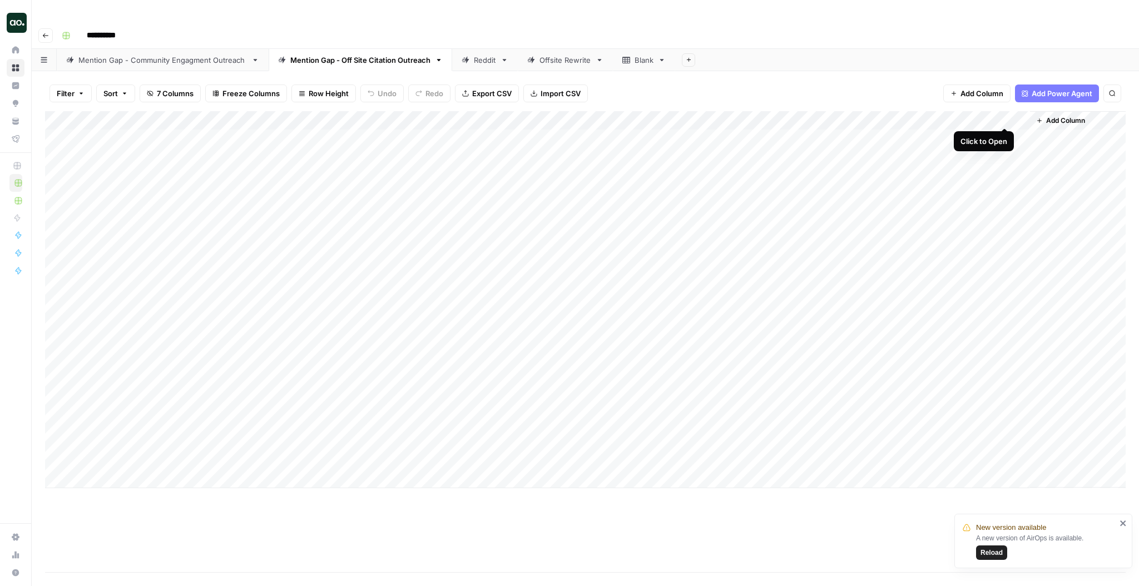
click at [1007, 115] on div "Add Column" at bounding box center [585, 299] width 1080 height 377
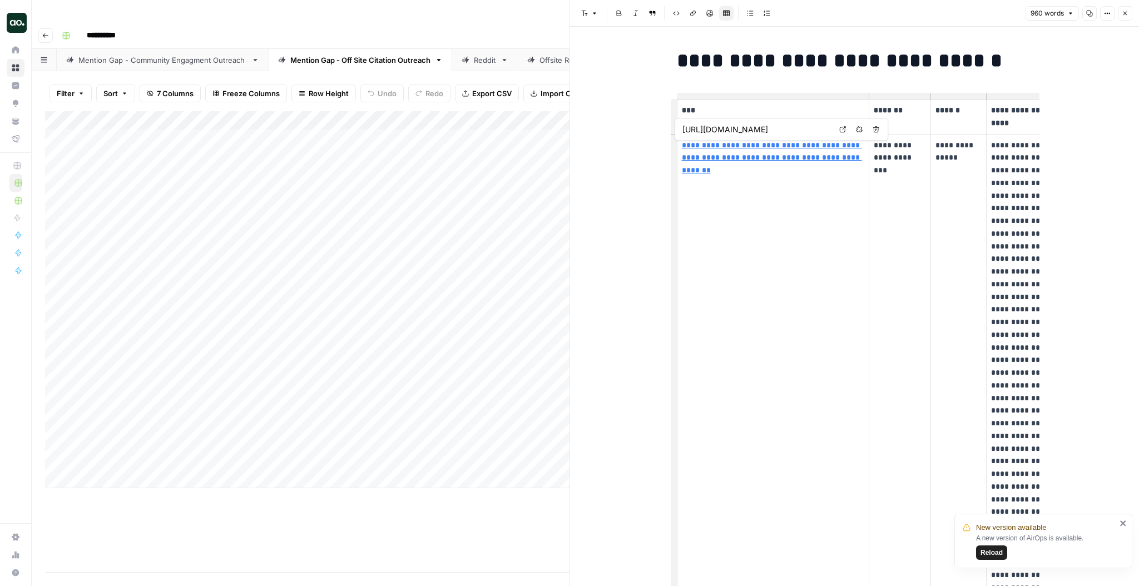
click at [468, 54] on div "Reddit" at bounding box center [479, 59] width 34 height 11
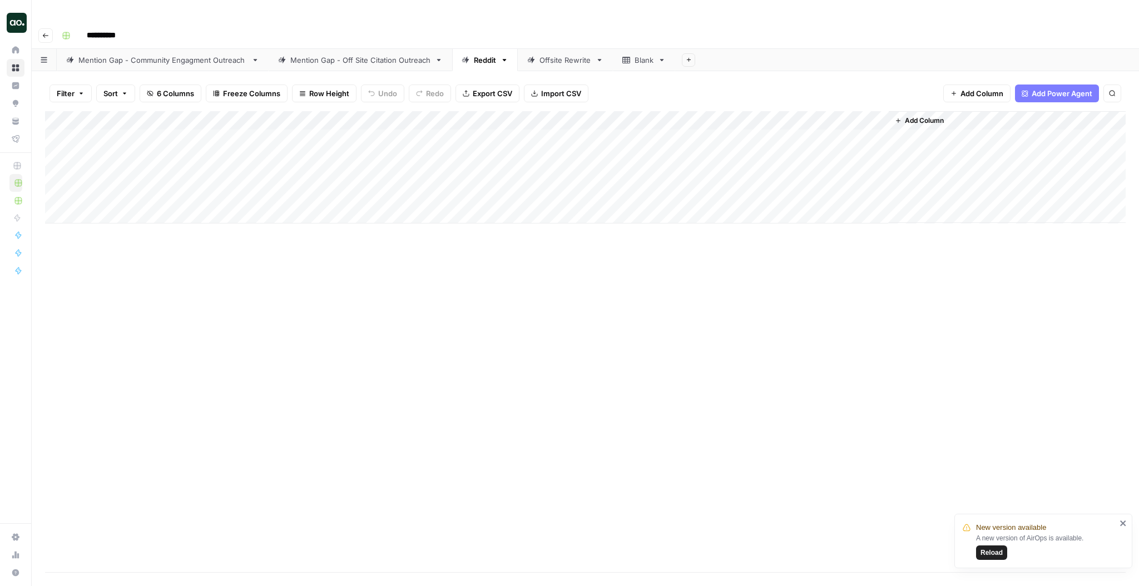
click at [862, 115] on div "Add Column" at bounding box center [585, 167] width 1080 height 112
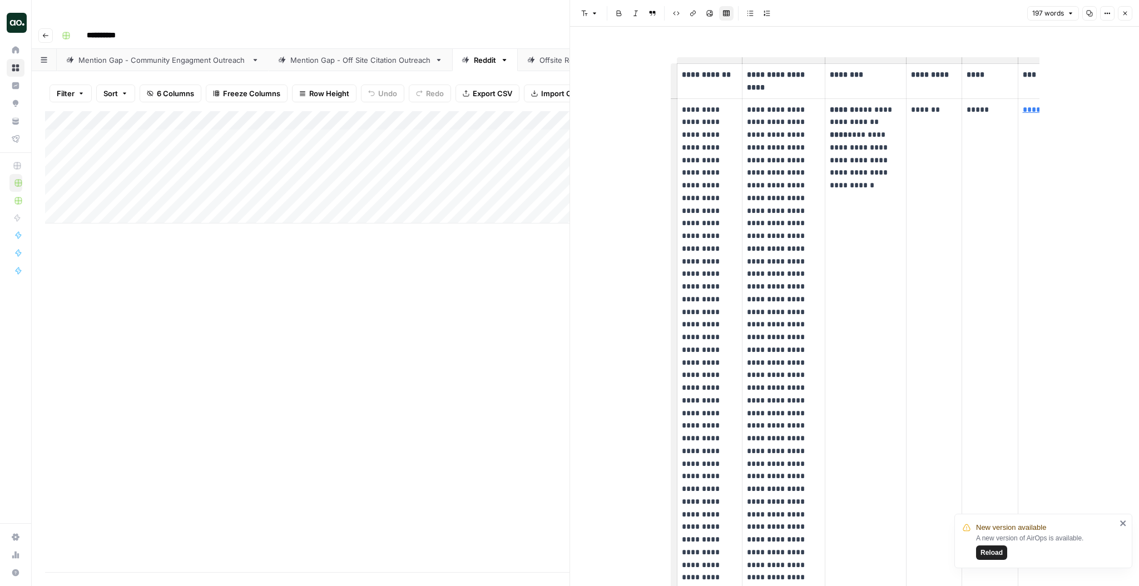
click at [735, 185] on p "**********" at bounding box center [710, 369] width 56 height 532
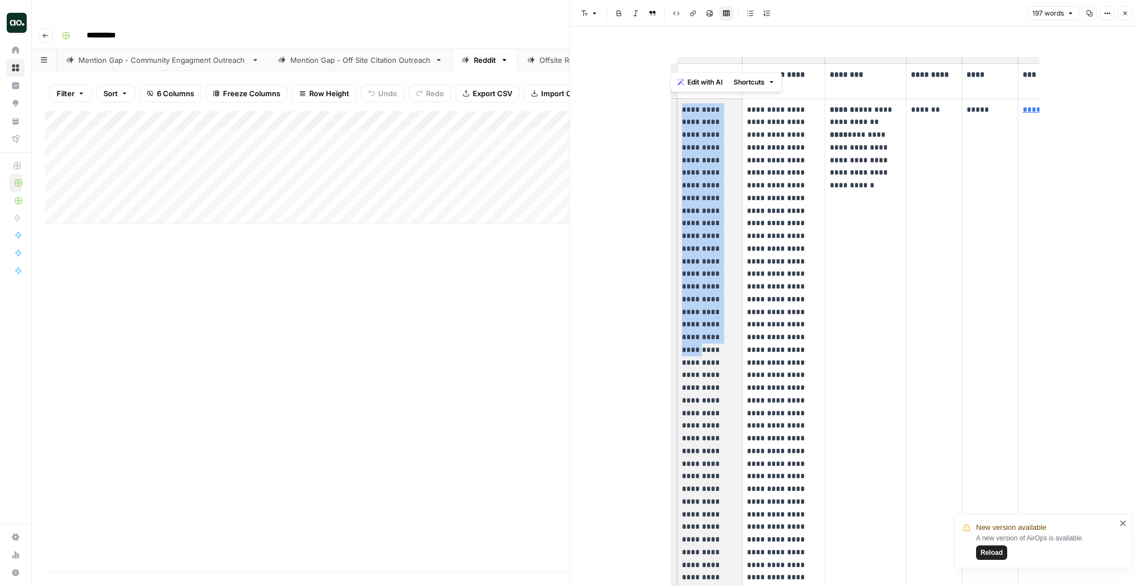
drag, startPoint x: 682, startPoint y: 106, endPoint x: 720, endPoint y: 296, distance: 194.3
click at [720, 296] on p "**********" at bounding box center [710, 369] width 56 height 532
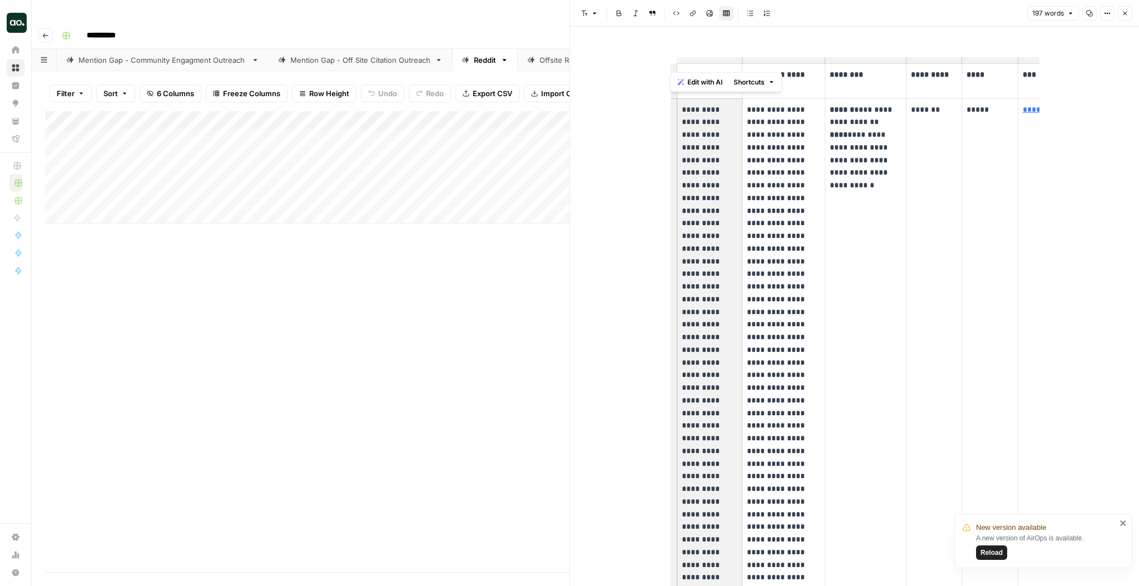
click at [720, 296] on p "**********" at bounding box center [710, 369] width 56 height 532
